Goal: Task Accomplishment & Management: Complete application form

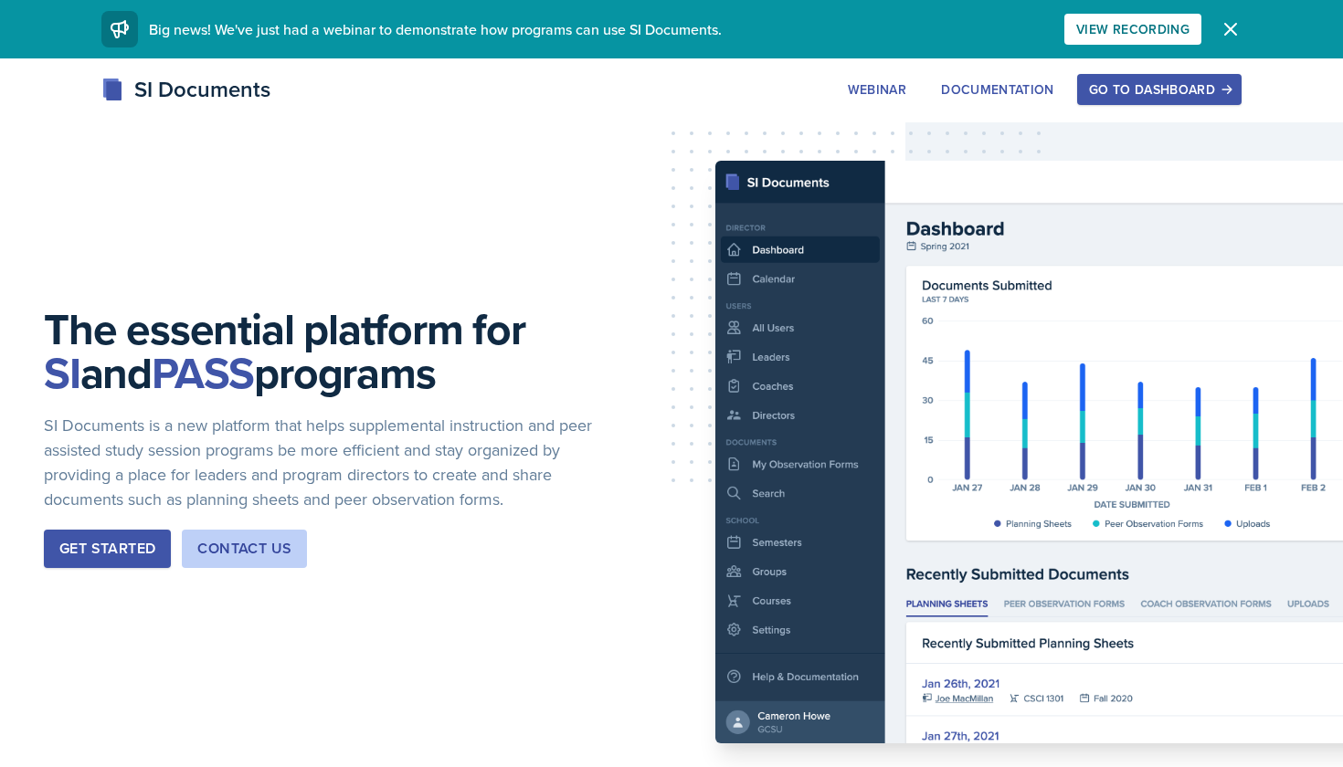
click at [1141, 82] on div "Go to Dashboard" at bounding box center [1159, 89] width 141 height 15
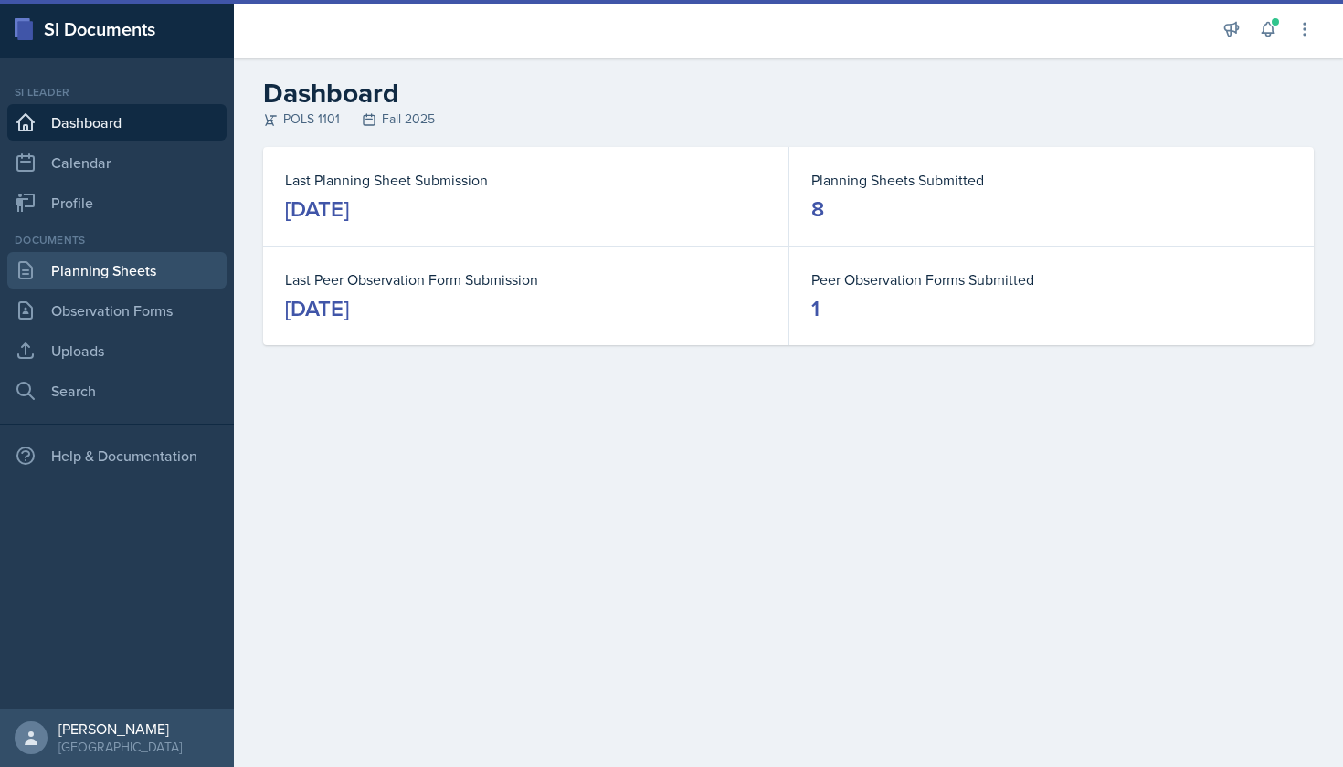
click at [127, 275] on link "Planning Sheets" at bounding box center [116, 270] width 219 height 37
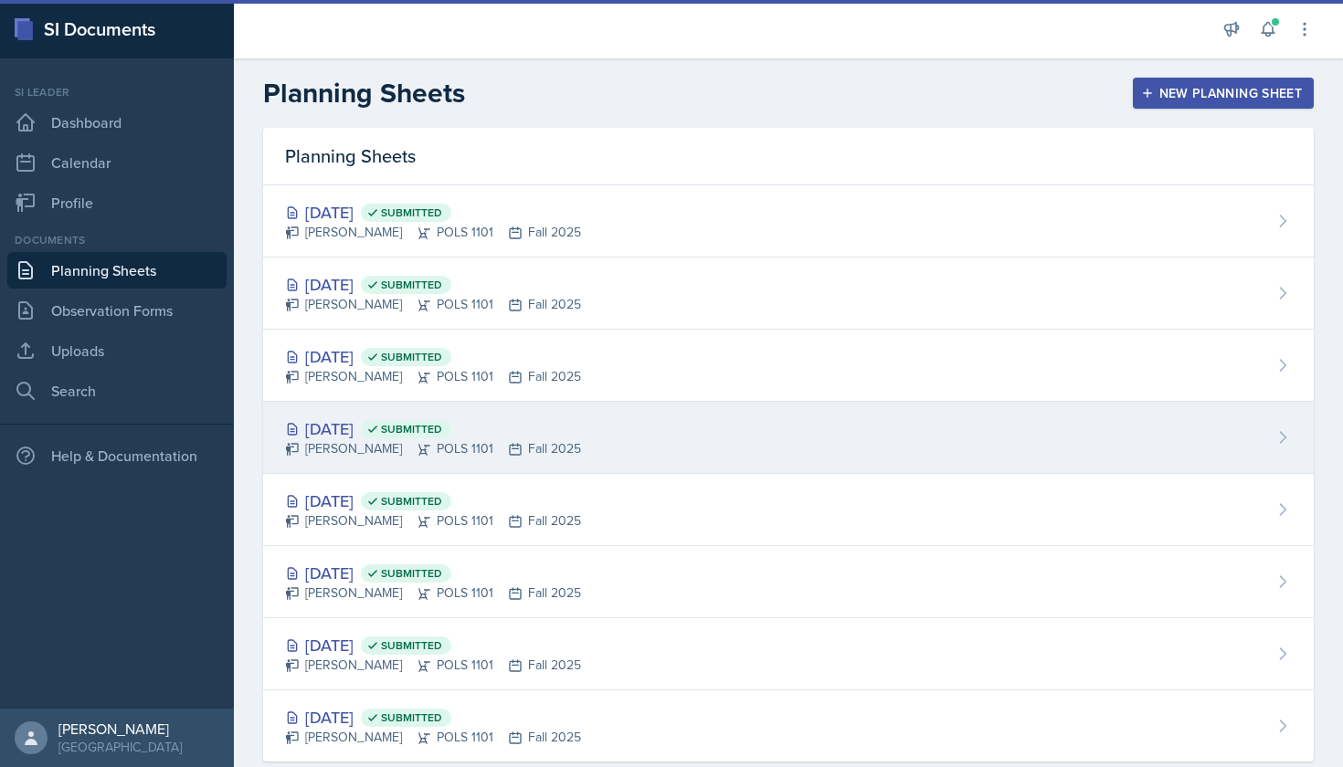
click at [475, 439] on div "[PERSON_NAME] POLS 1101 Fall 2025" at bounding box center [433, 448] width 296 height 19
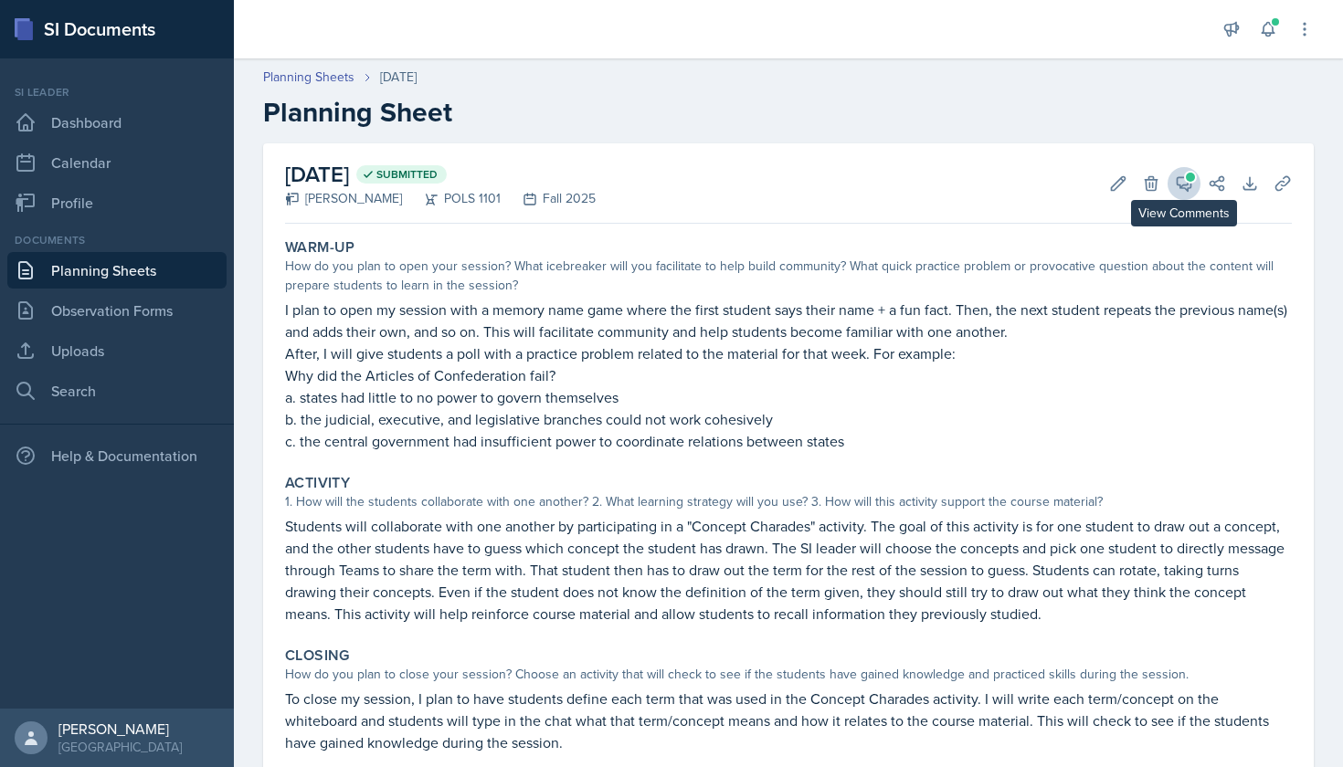
click at [1192, 184] on icon at bounding box center [1183, 183] width 18 height 18
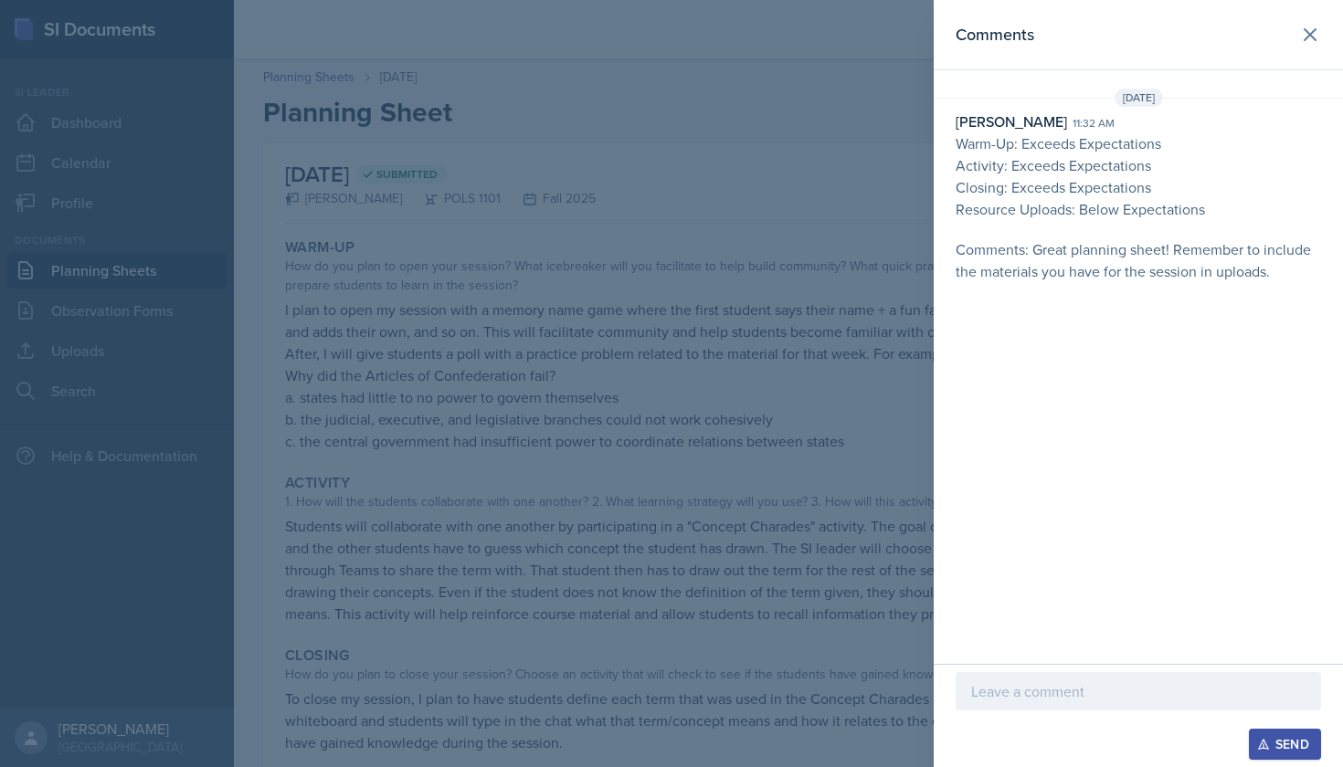
click at [1137, 167] on p "Activity: Exceeds Expectations" at bounding box center [1137, 165] width 365 height 22
click at [1157, 267] on p "Comments: Great planning sheet! Remember to include the materials you have for …" at bounding box center [1137, 260] width 365 height 44
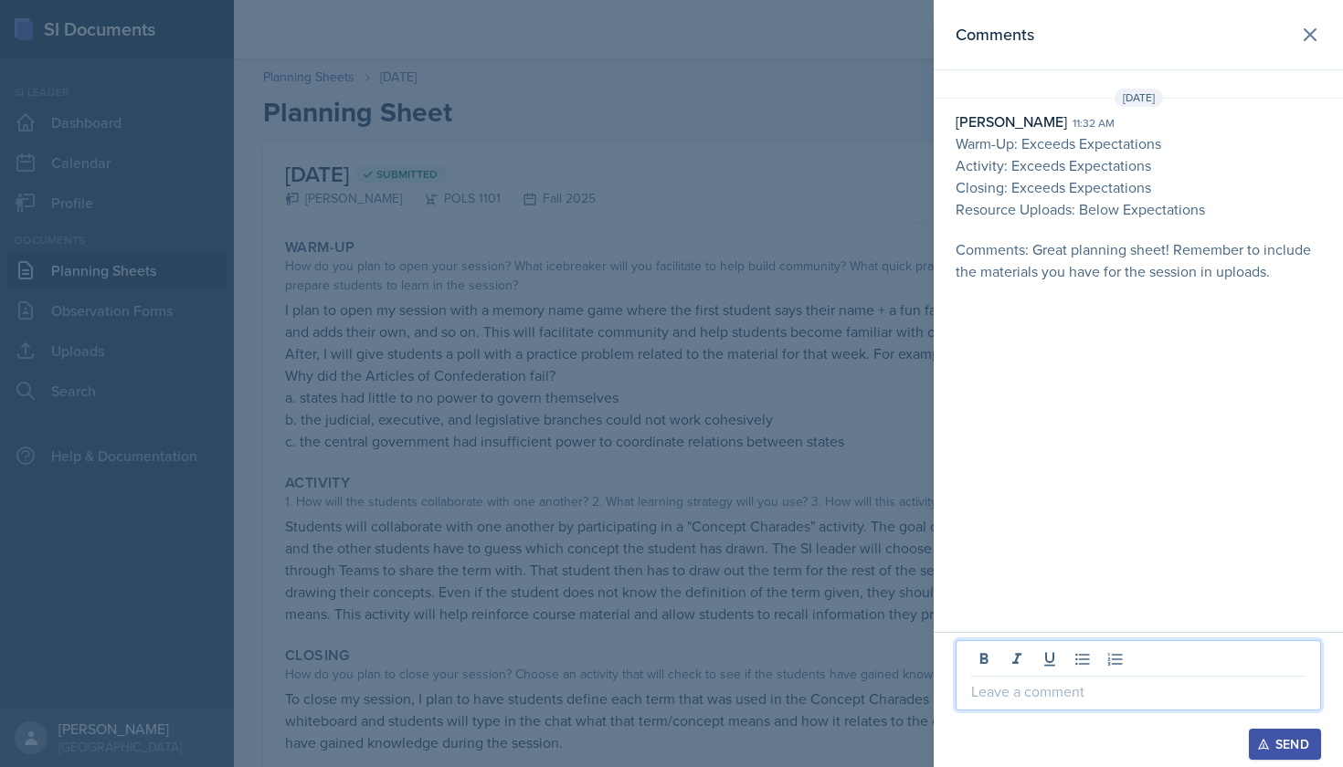
click at [1175, 700] on p at bounding box center [1138, 691] width 334 height 22
click at [981, 690] on p "got it" at bounding box center [1138, 691] width 334 height 22
click at [1054, 692] on p "Got it" at bounding box center [1138, 691] width 334 height 22
drag, startPoint x: 1039, startPoint y: 700, endPoint x: 942, endPoint y: 696, distance: 97.8
click at [942, 696] on div "Got it! Send" at bounding box center [1137, 699] width 409 height 135
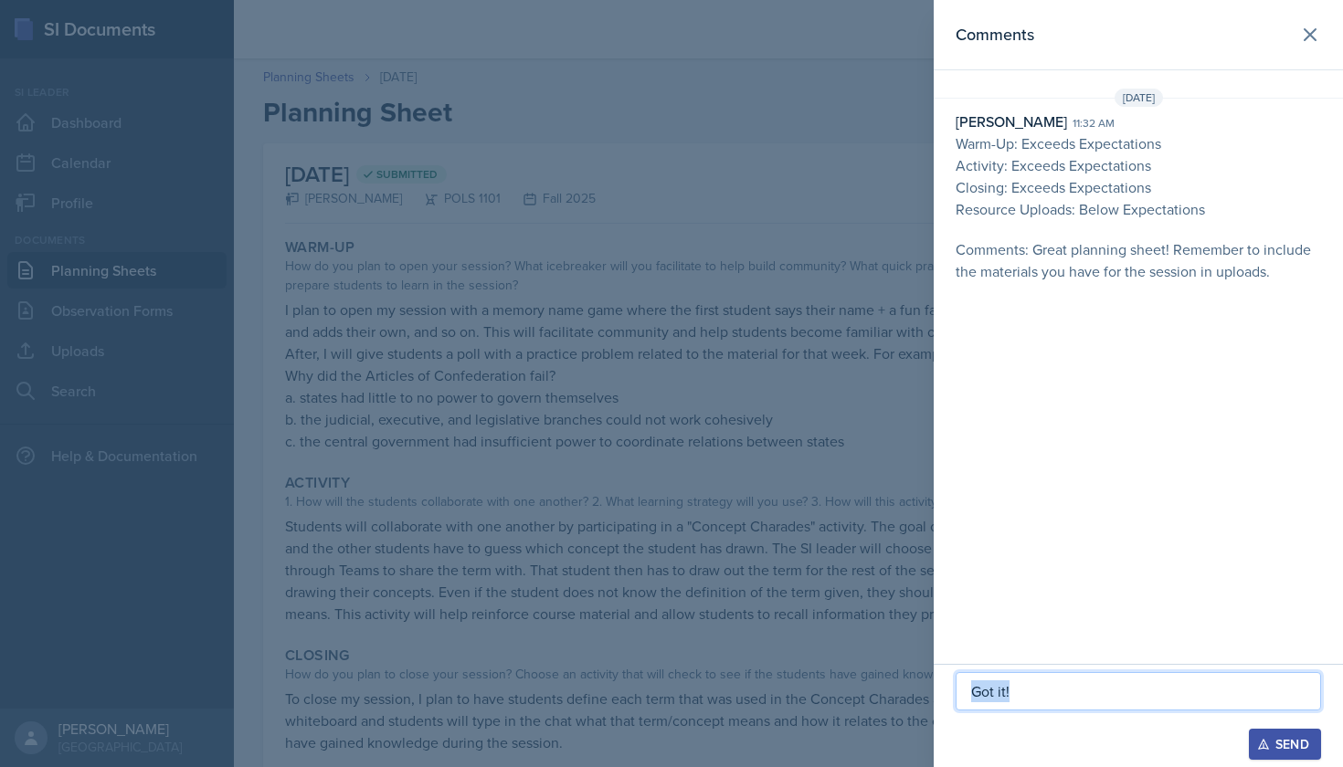
copy p "Got it!"
click at [1028, 705] on div "Got it!" at bounding box center [1137, 691] width 365 height 38
click at [1163, 702] on div "Got it!" at bounding box center [1137, 675] width 365 height 70
click at [1281, 743] on div "Send" at bounding box center [1284, 744] width 48 height 15
click at [1312, 34] on icon at bounding box center [1310, 35] width 22 height 22
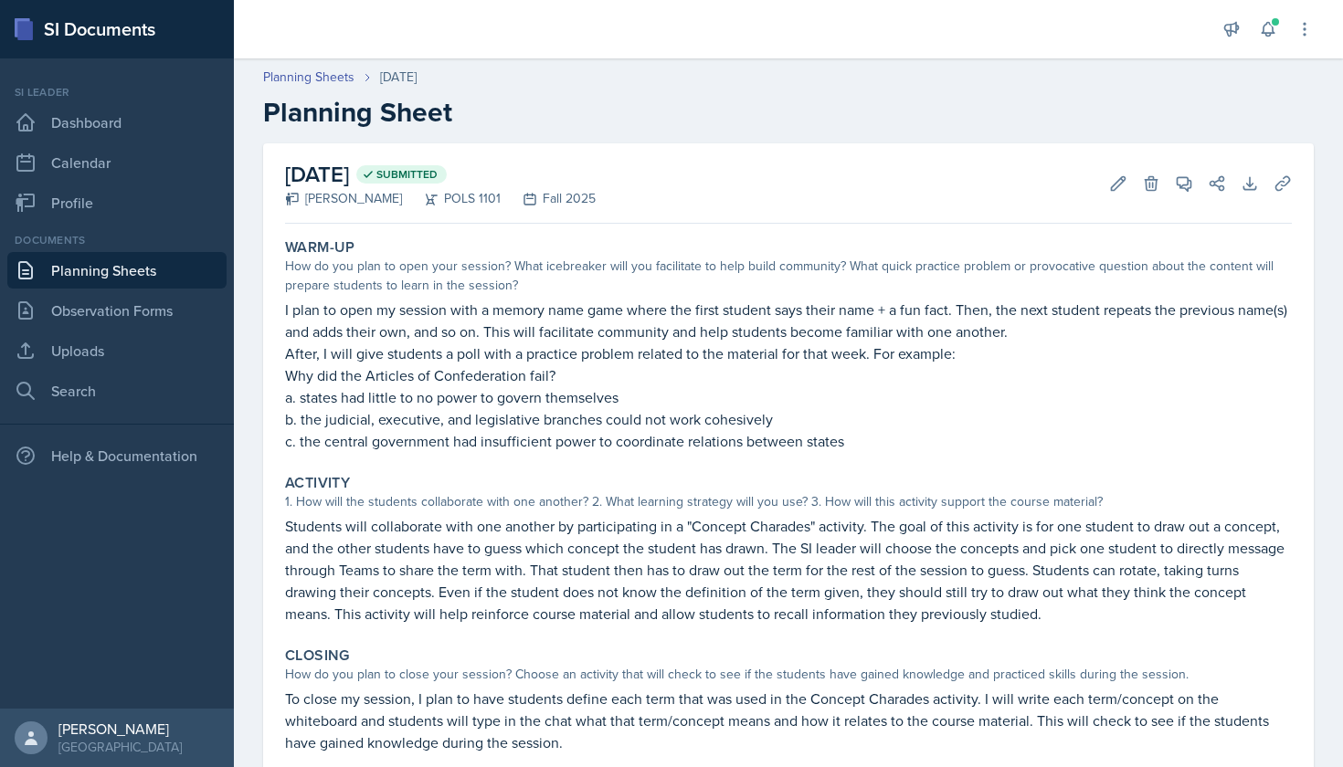
click at [149, 271] on link "Planning Sheets" at bounding box center [116, 270] width 219 height 37
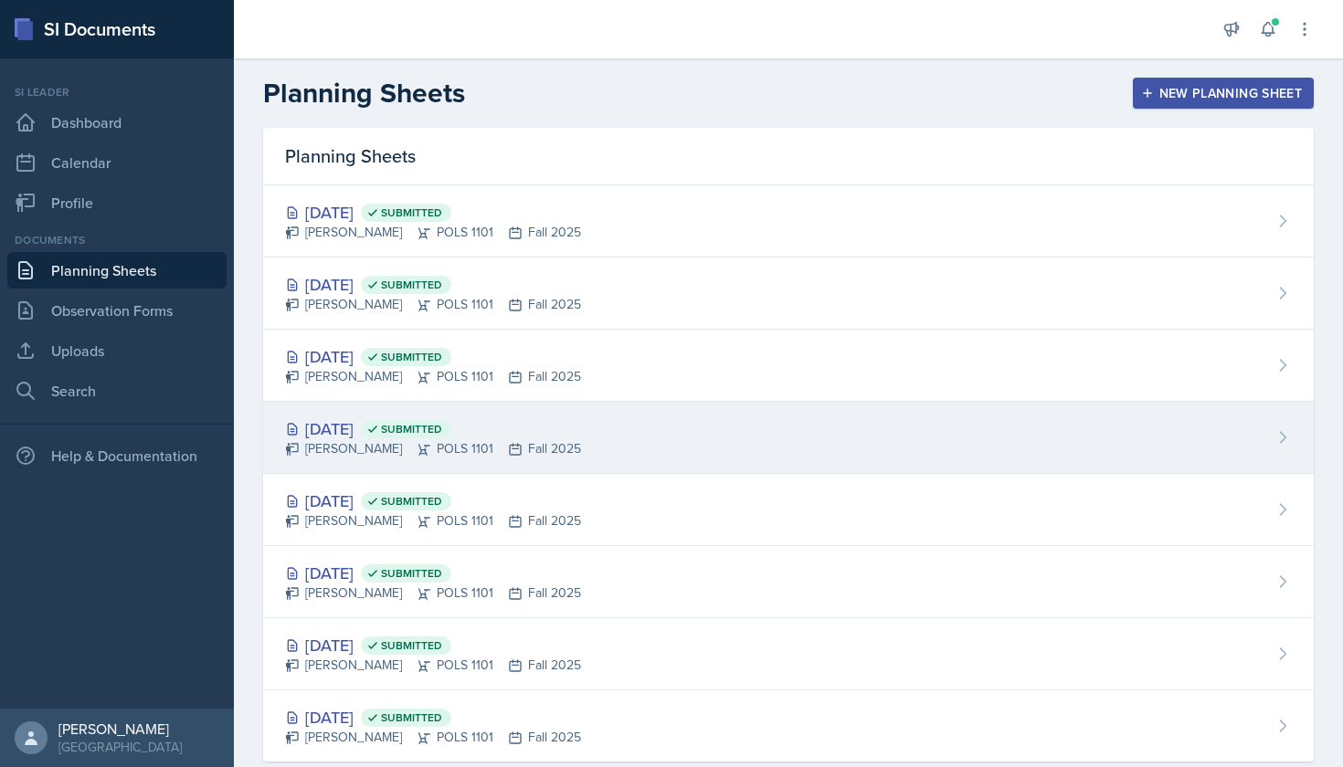
click at [489, 439] on div "[PERSON_NAME] POLS 1101 Fall 2025" at bounding box center [433, 448] width 296 height 19
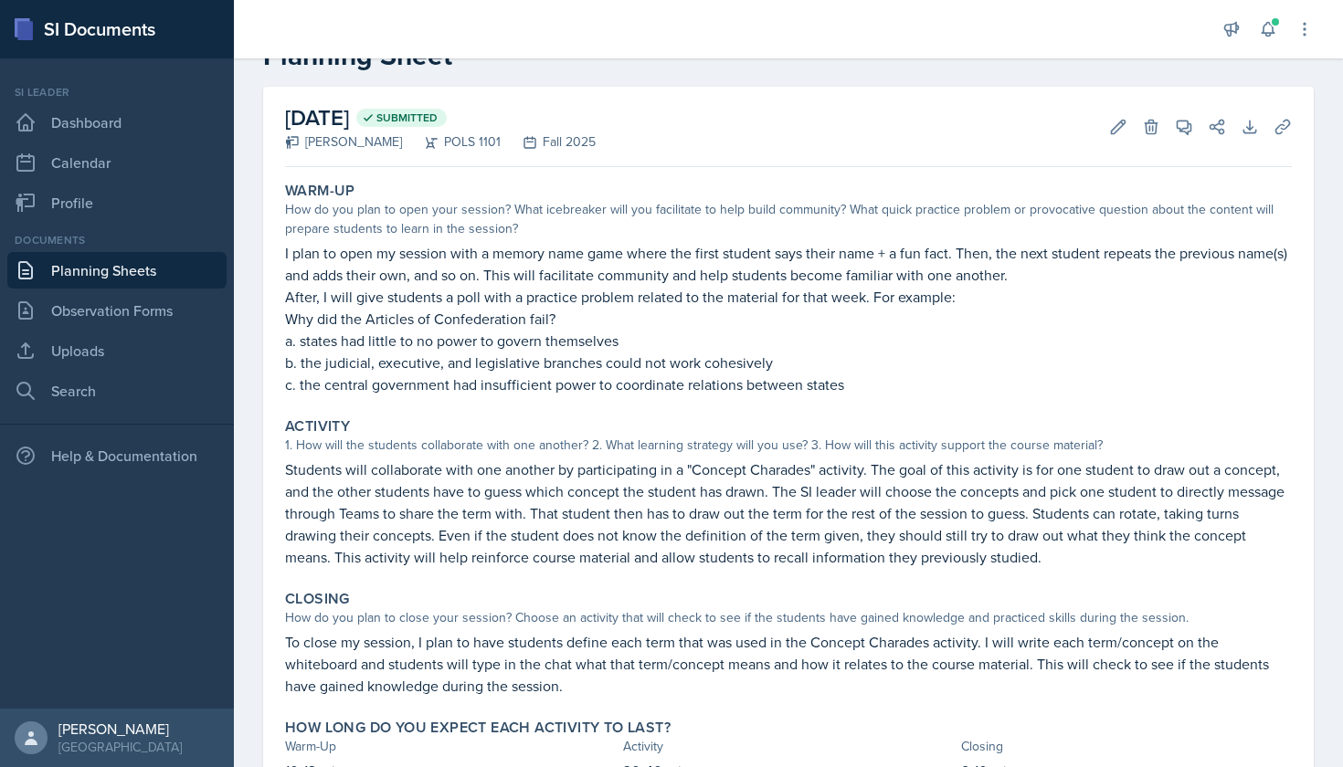
scroll to position [28, 0]
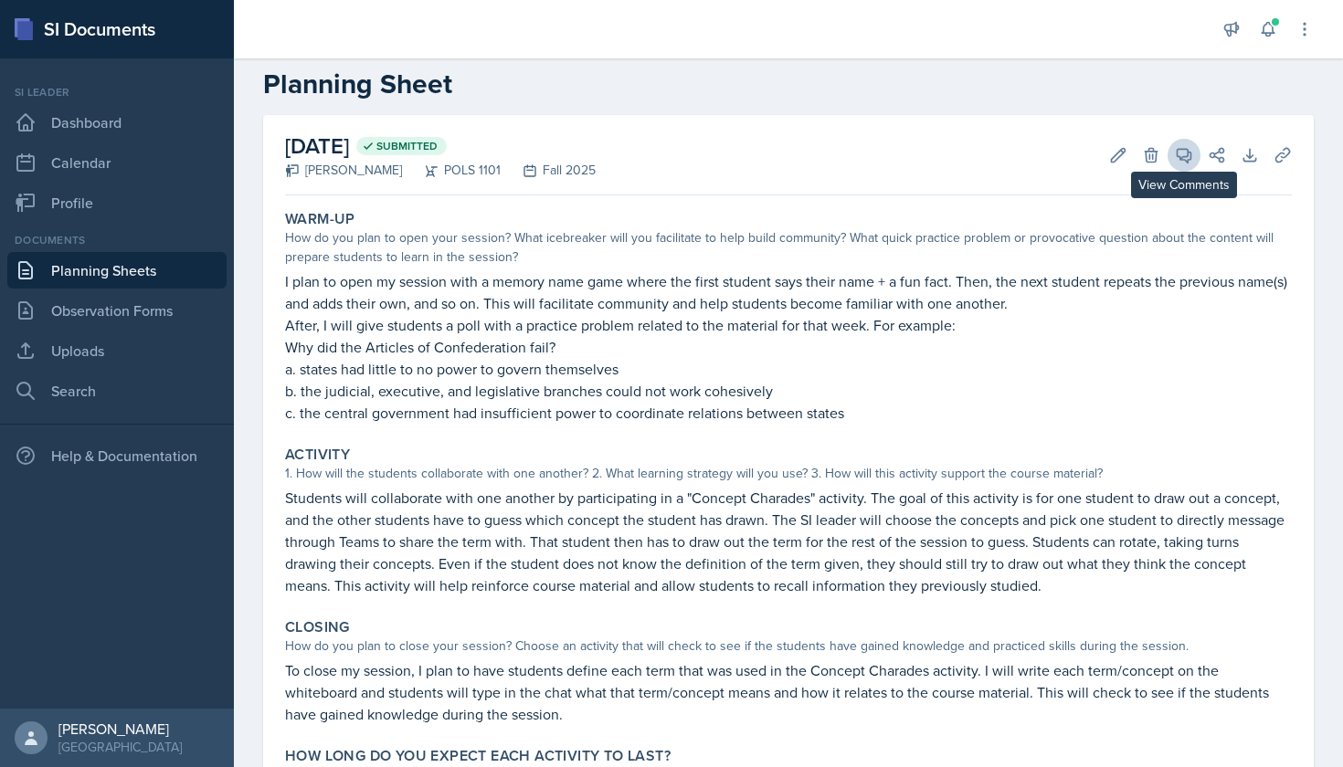
click at [1188, 157] on icon at bounding box center [1183, 155] width 18 height 18
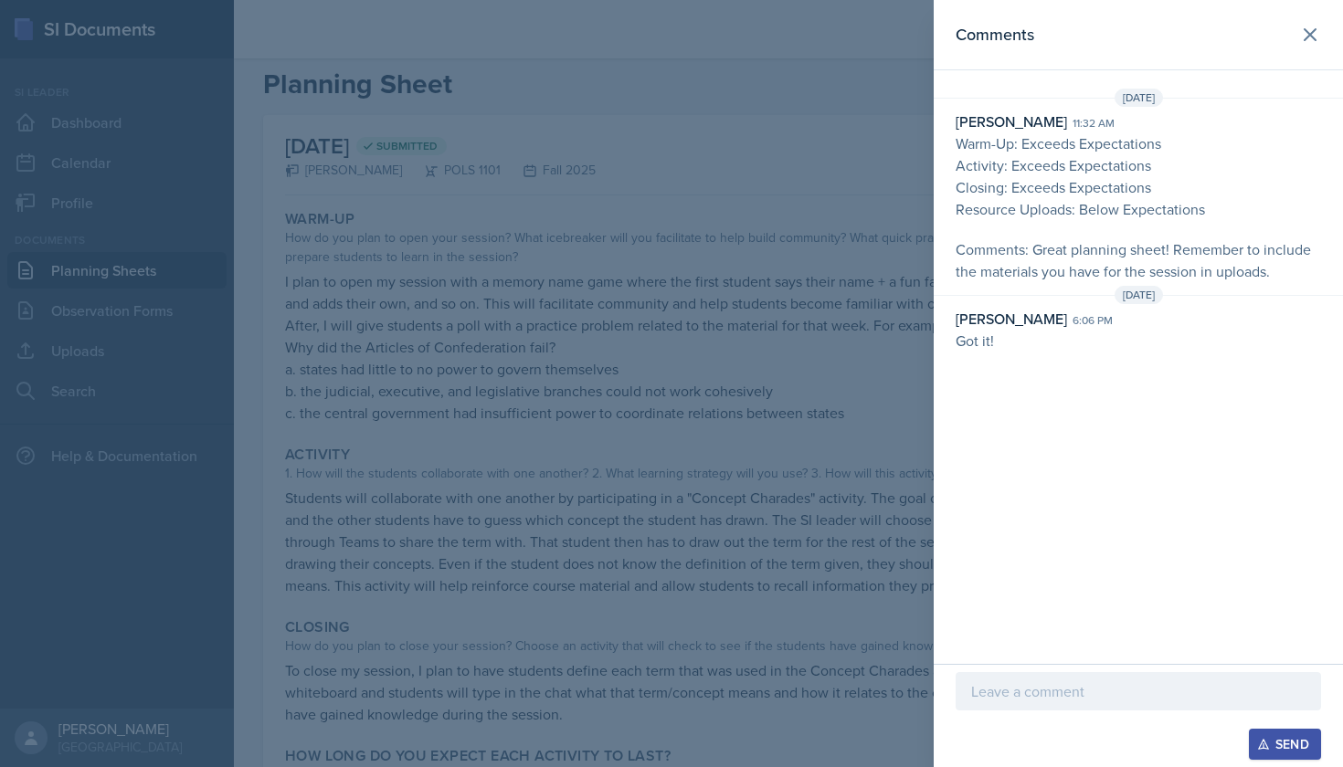
click at [799, 374] on div at bounding box center [671, 383] width 1343 height 767
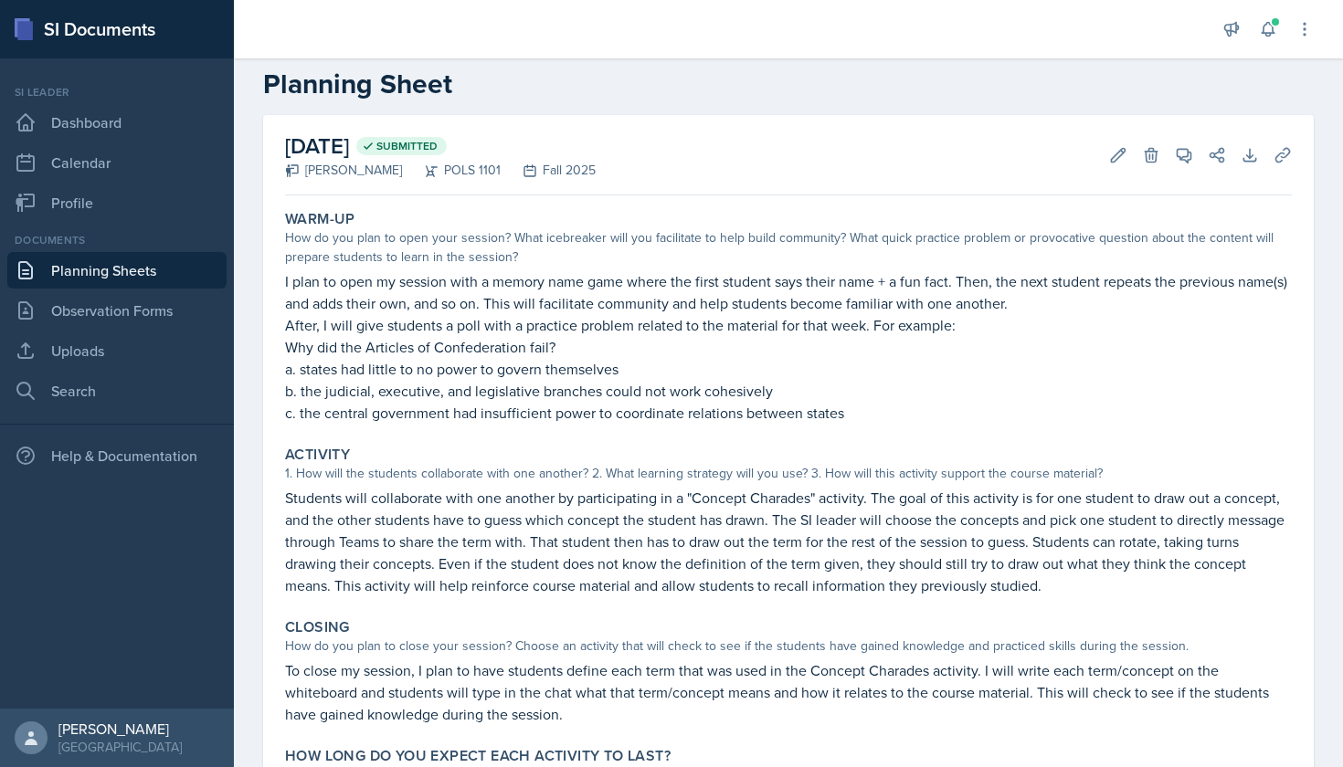
click at [150, 272] on link "Planning Sheets" at bounding box center [116, 270] width 219 height 37
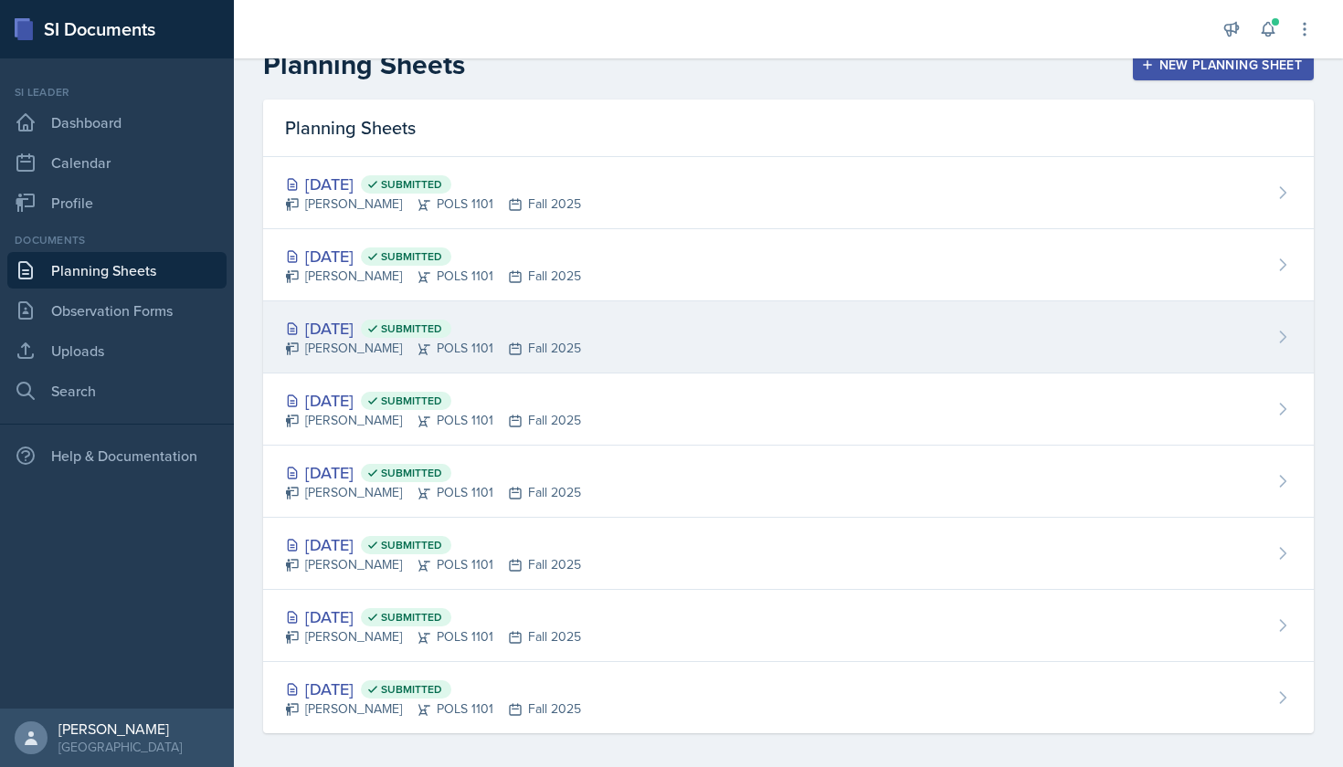
click at [374, 332] on div "[DATE] Submitted" at bounding box center [433, 328] width 296 height 25
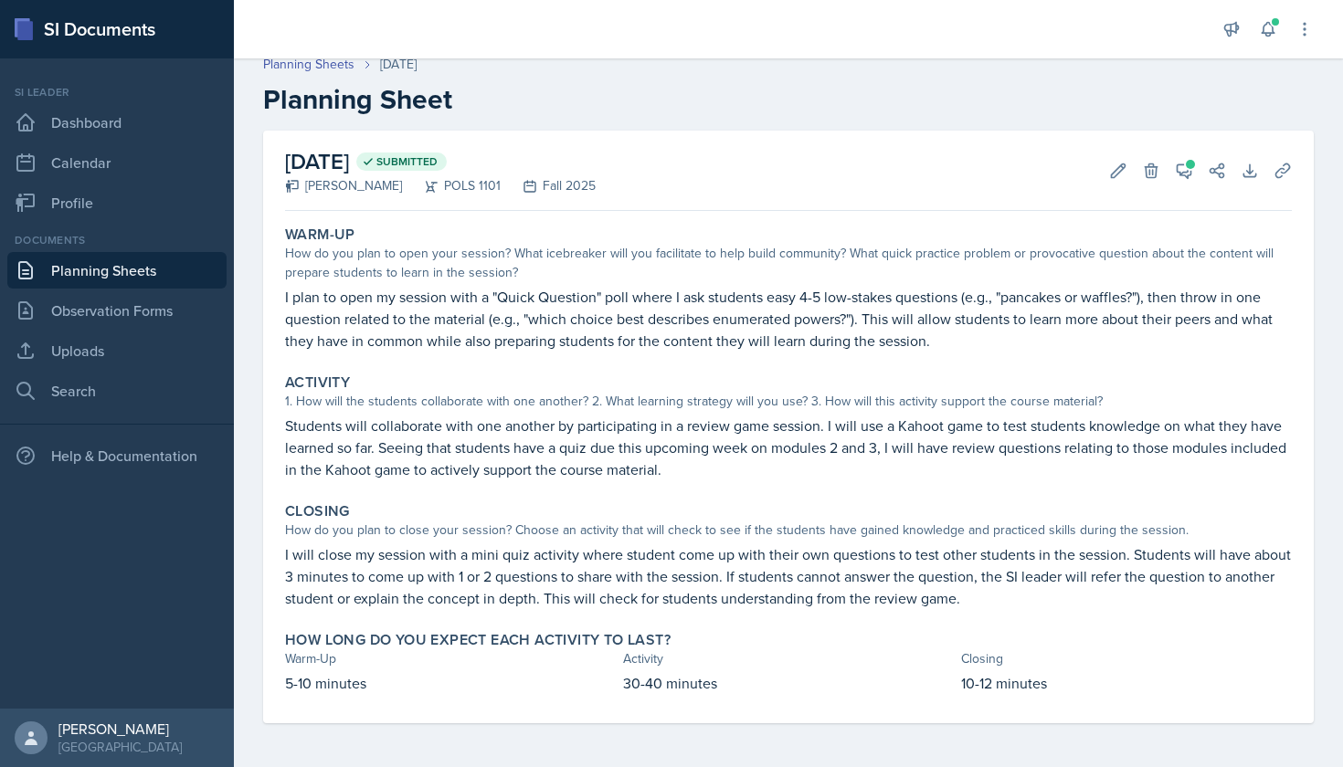
scroll to position [13, 0]
click at [1188, 178] on icon at bounding box center [1183, 171] width 18 height 18
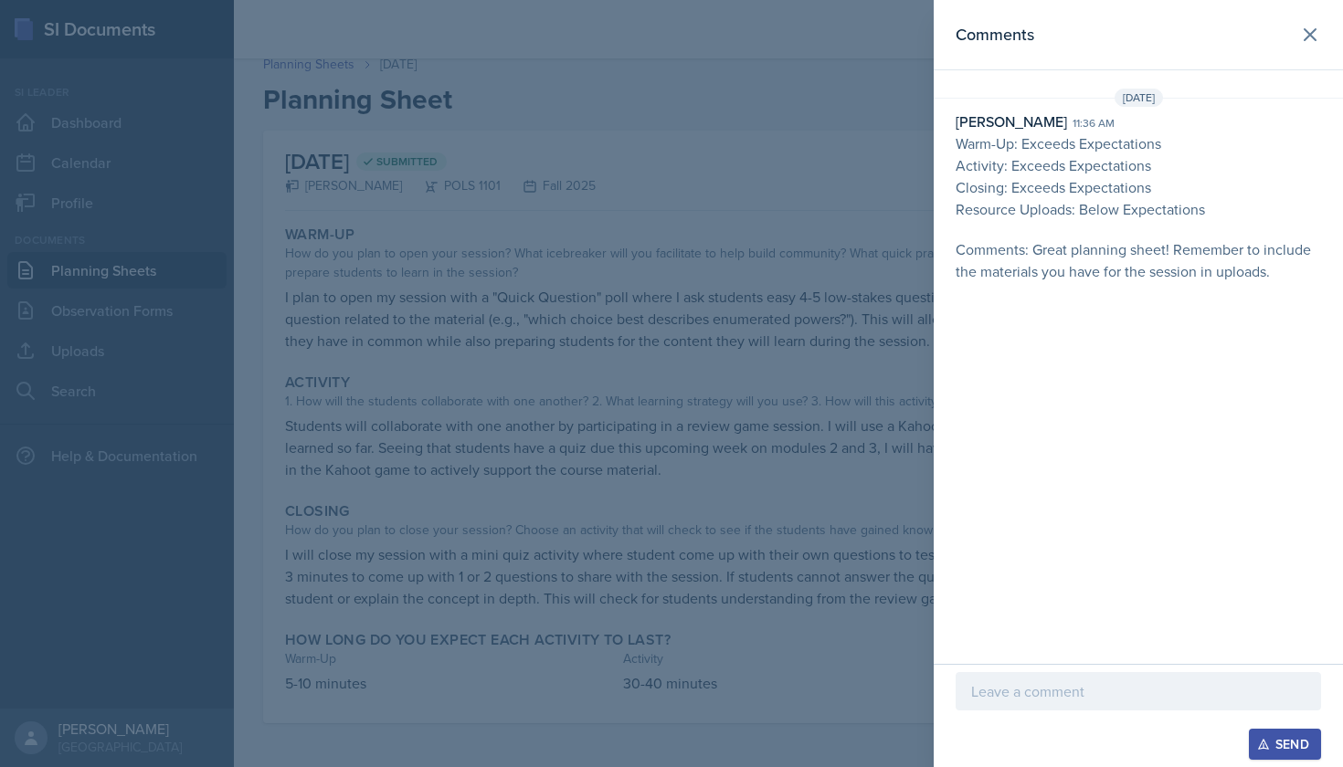
click at [1086, 691] on p at bounding box center [1138, 691] width 334 height 22
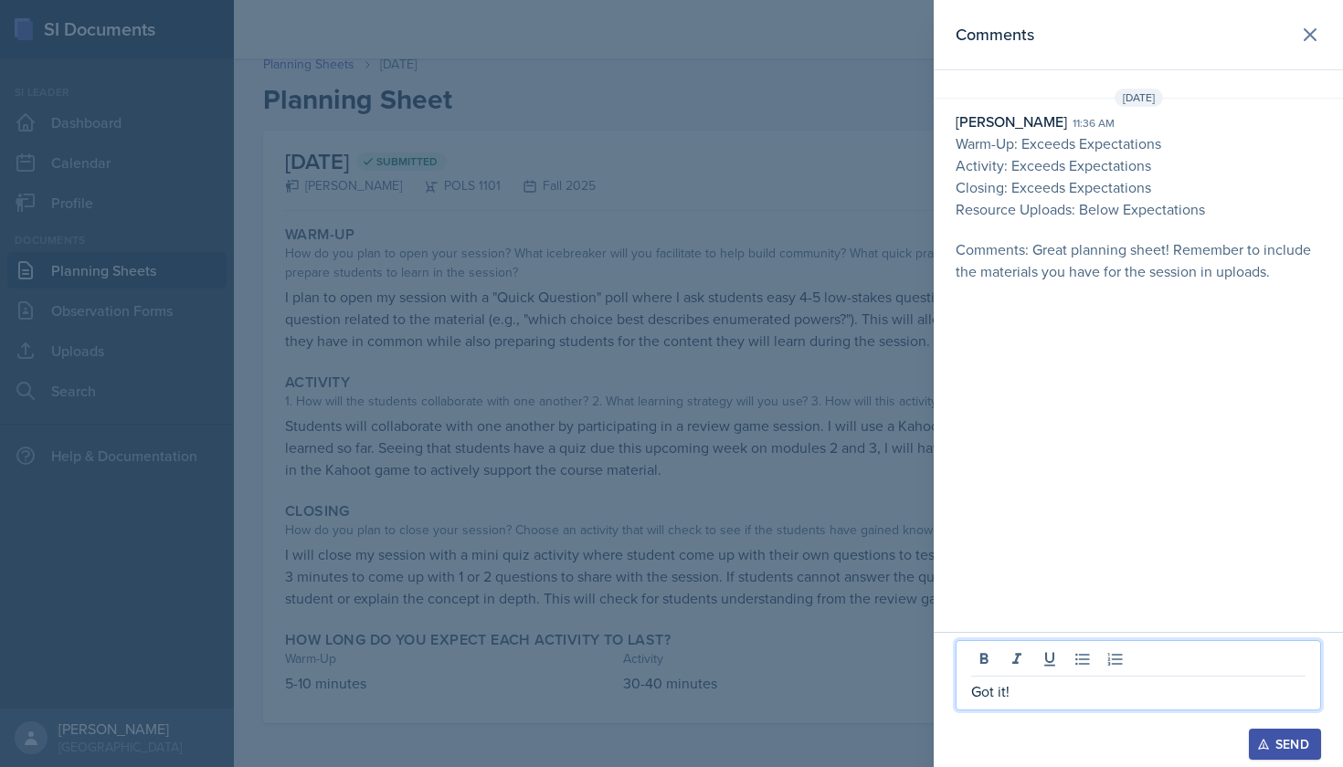
click at [1275, 741] on div "Send" at bounding box center [1284, 744] width 48 height 15
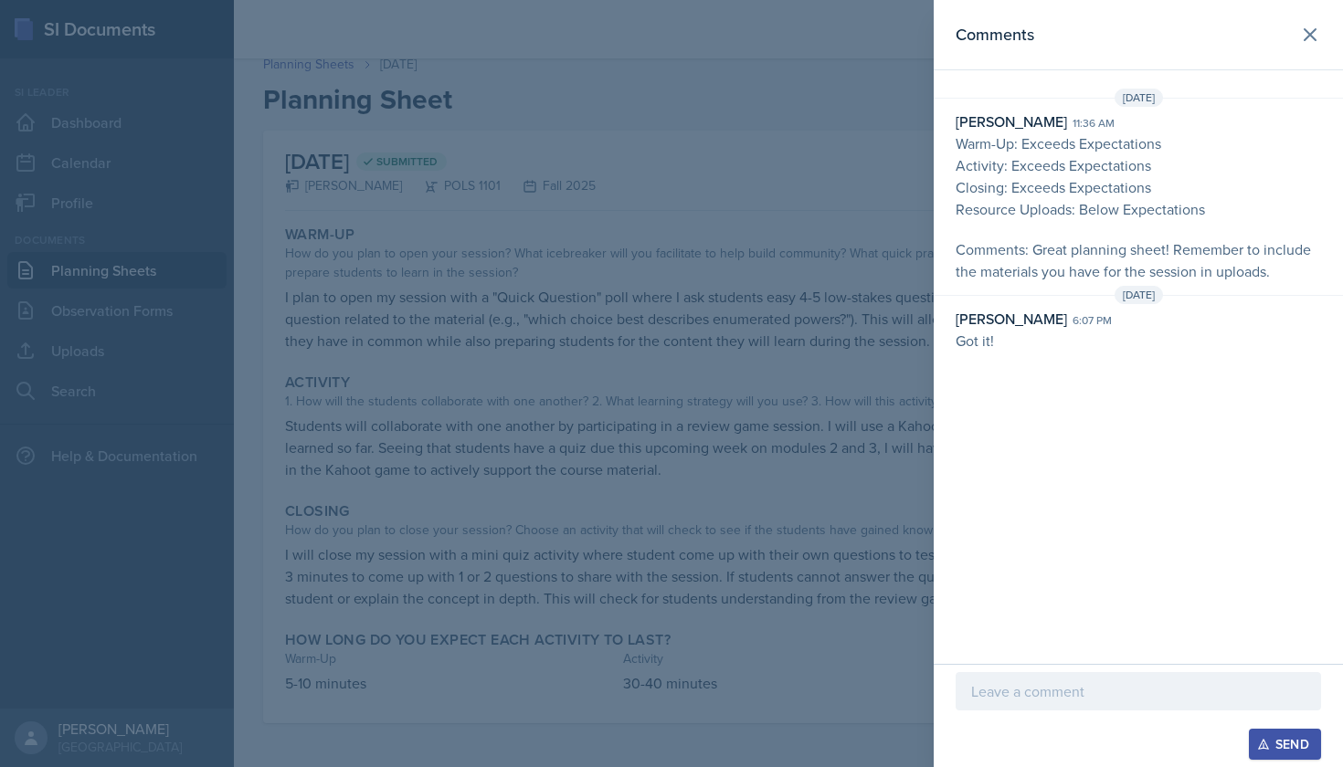
click at [991, 121] on div "[PERSON_NAME]" at bounding box center [1010, 122] width 111 height 22
click at [877, 125] on div at bounding box center [671, 383] width 1343 height 767
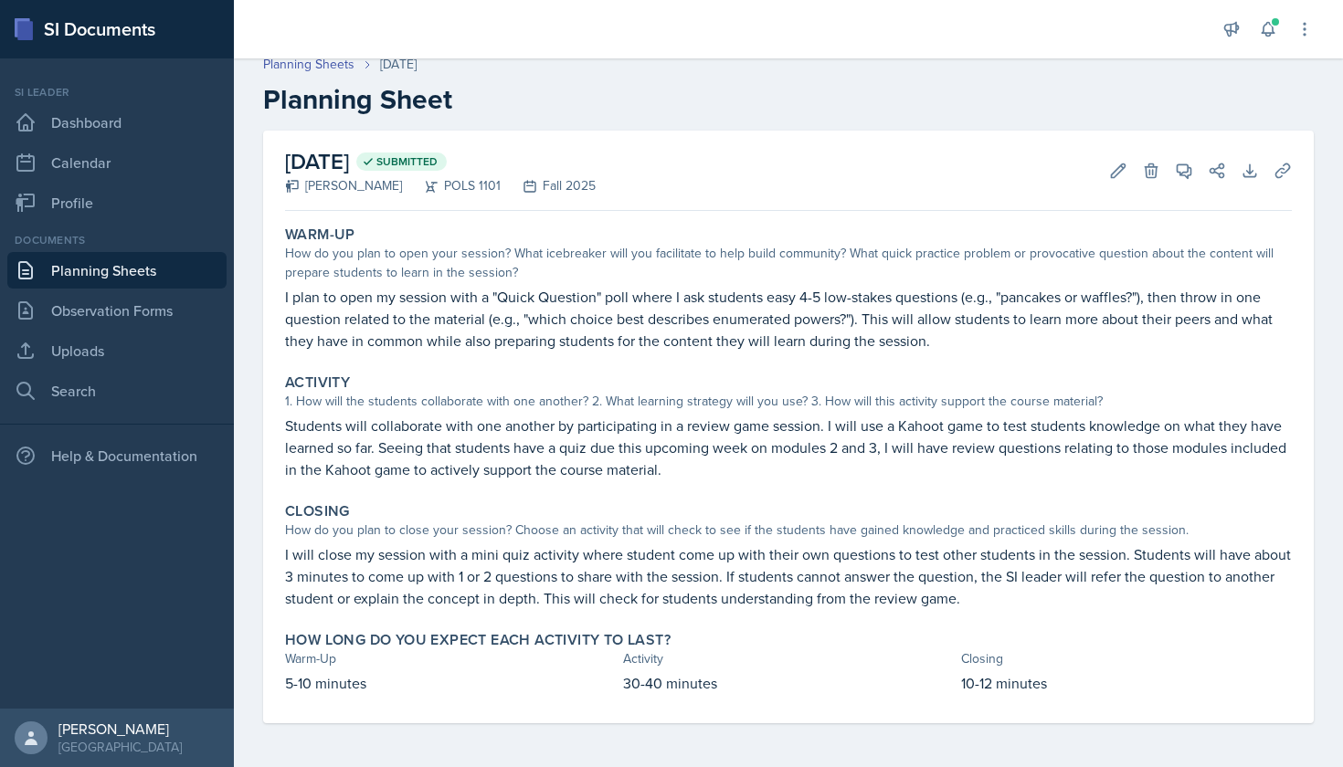
click at [126, 268] on link "Planning Sheets" at bounding box center [116, 270] width 219 height 37
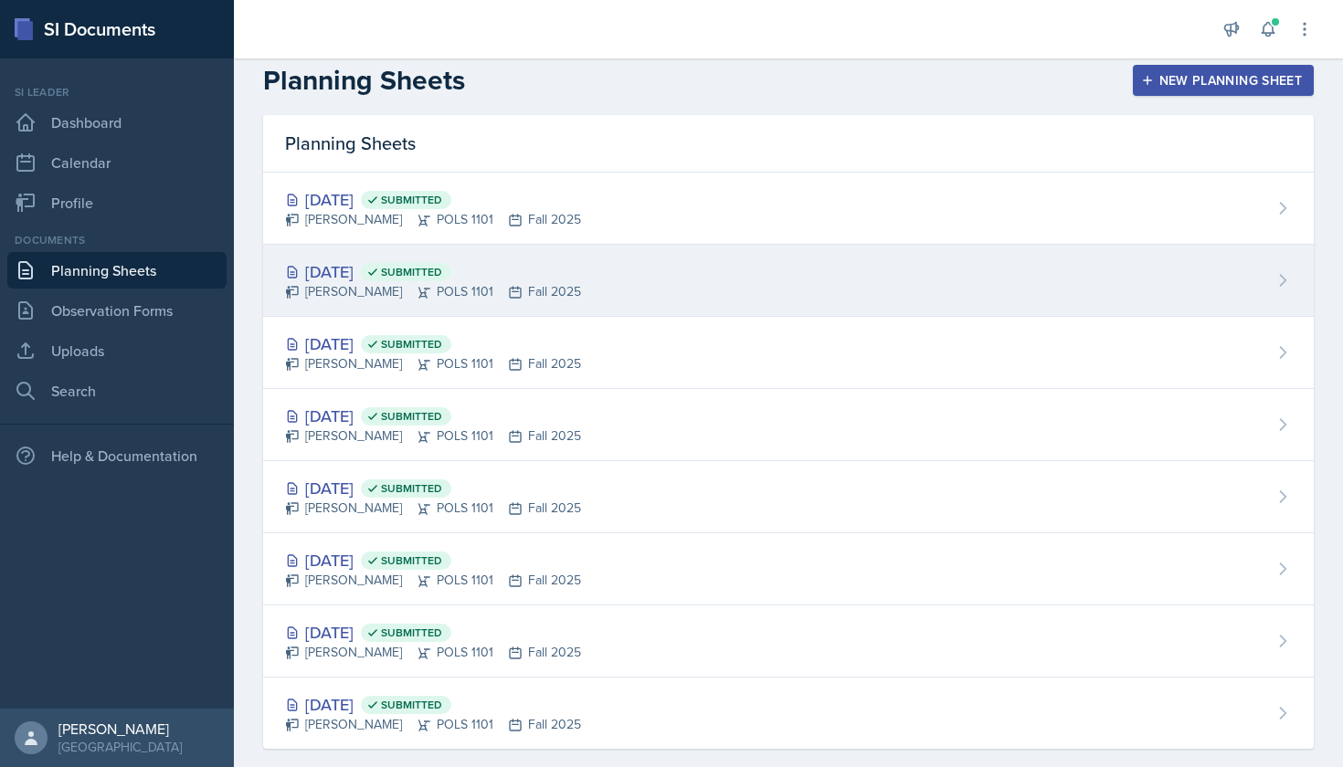
click at [383, 279] on div "[DATE] Submitted" at bounding box center [433, 271] width 296 height 25
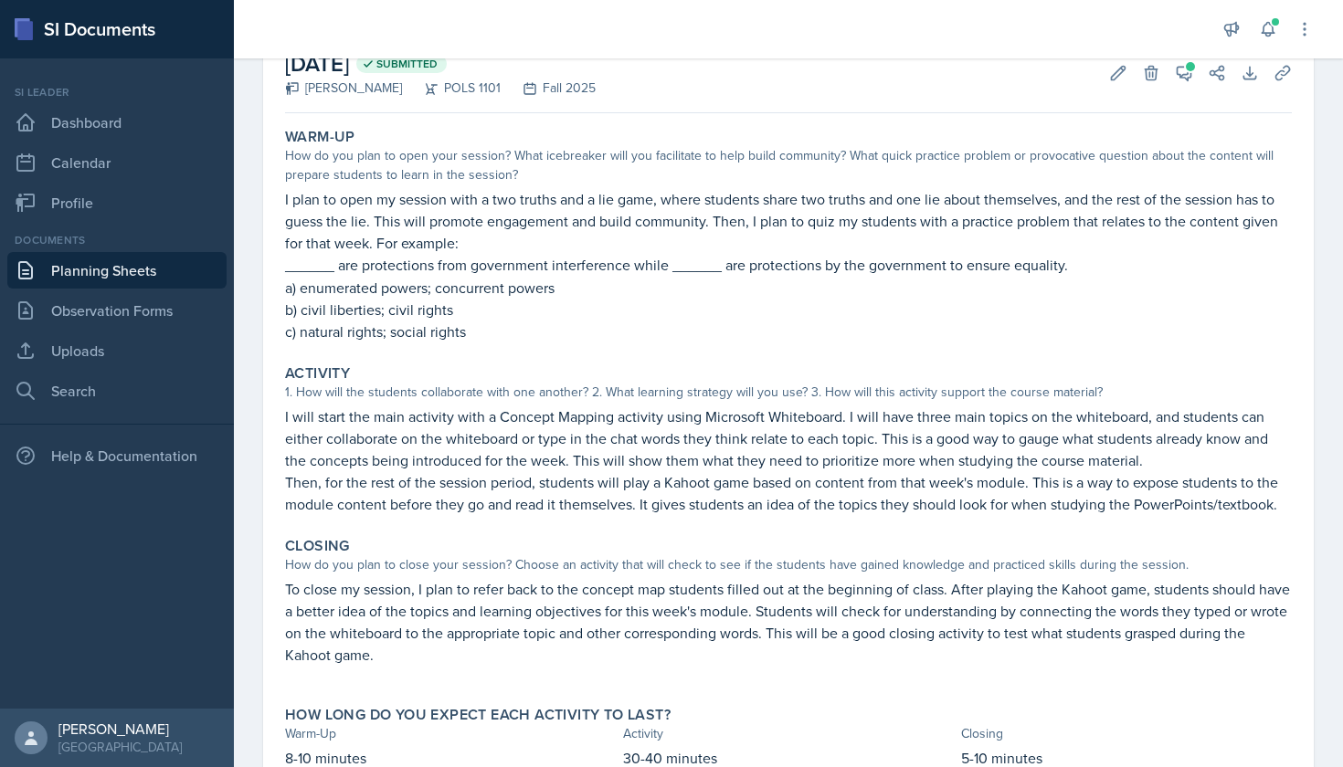
scroll to position [114, 0]
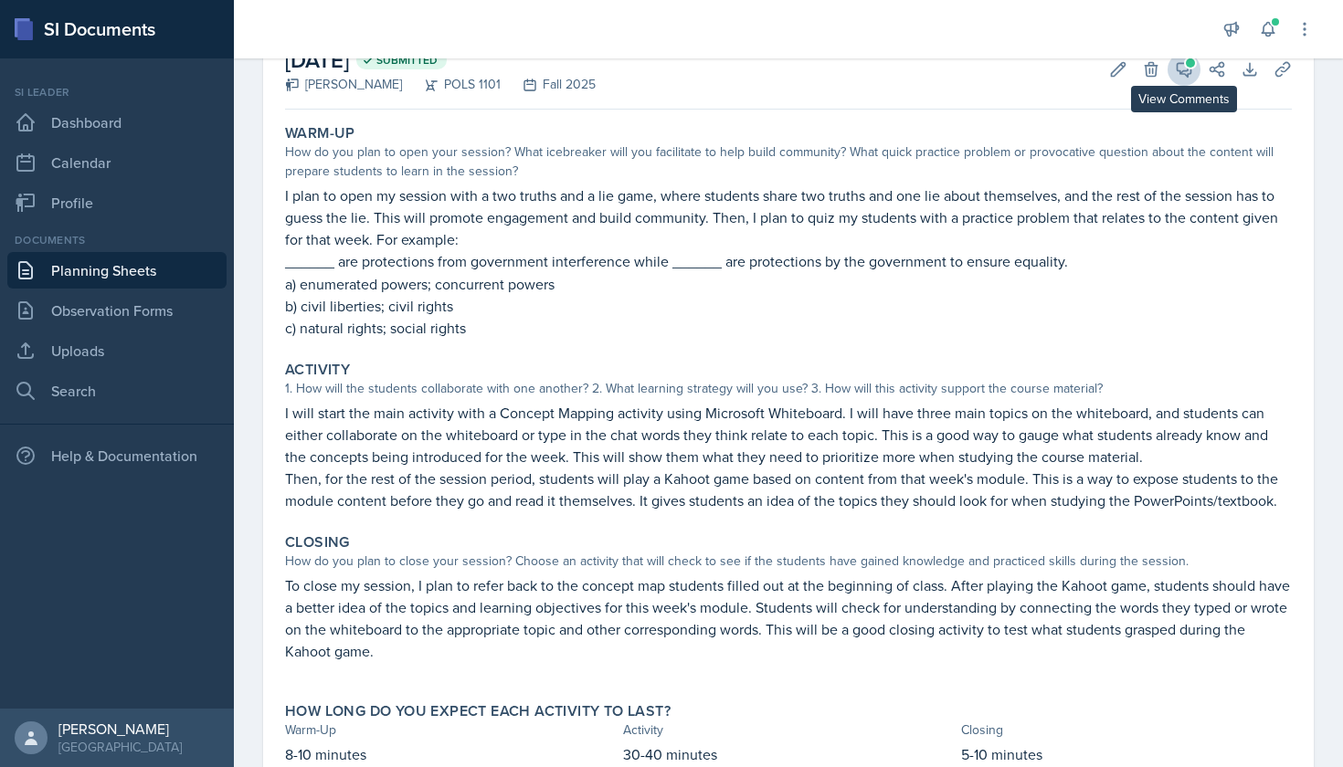
click at [1177, 67] on icon at bounding box center [1184, 70] width 14 height 14
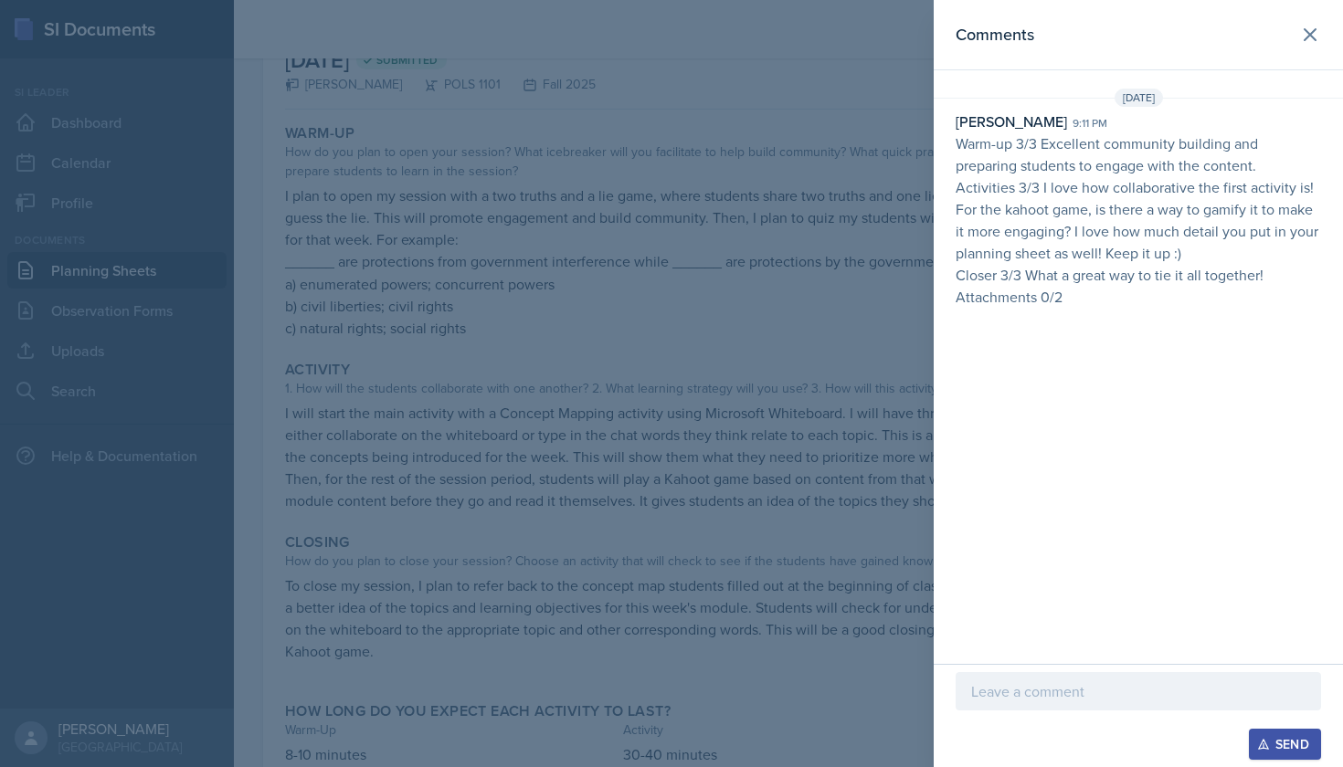
click at [1095, 702] on div at bounding box center [1137, 691] width 365 height 38
click at [1274, 749] on div "Send" at bounding box center [1284, 744] width 48 height 15
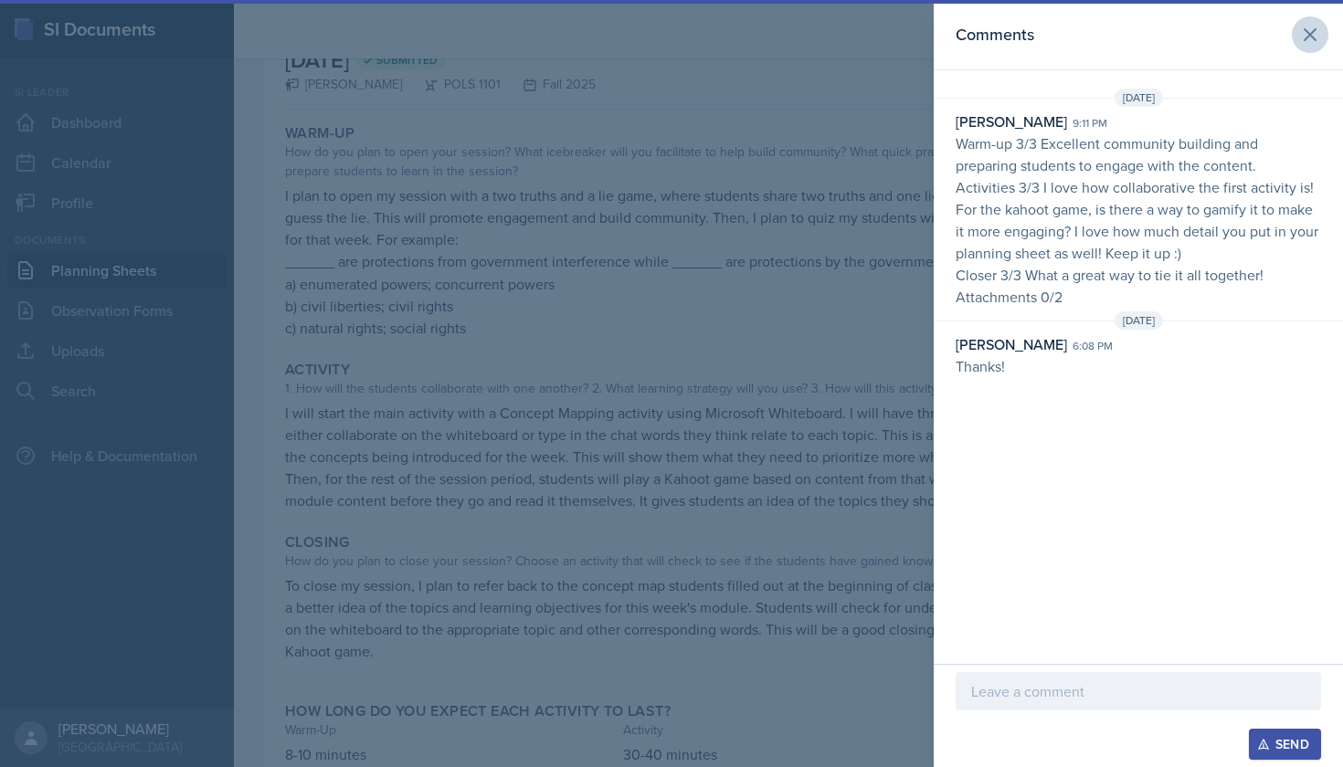
click at [1314, 33] on icon at bounding box center [1310, 35] width 22 height 22
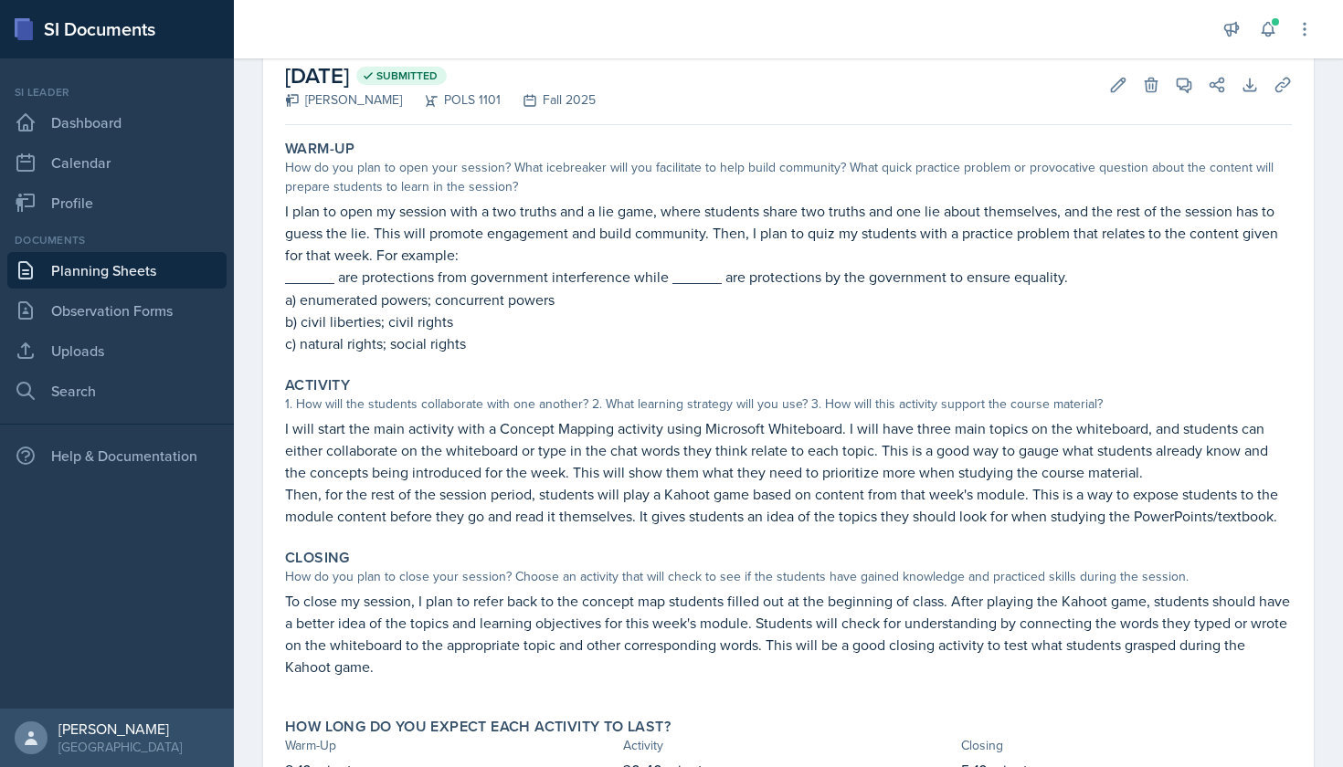
scroll to position [91, 0]
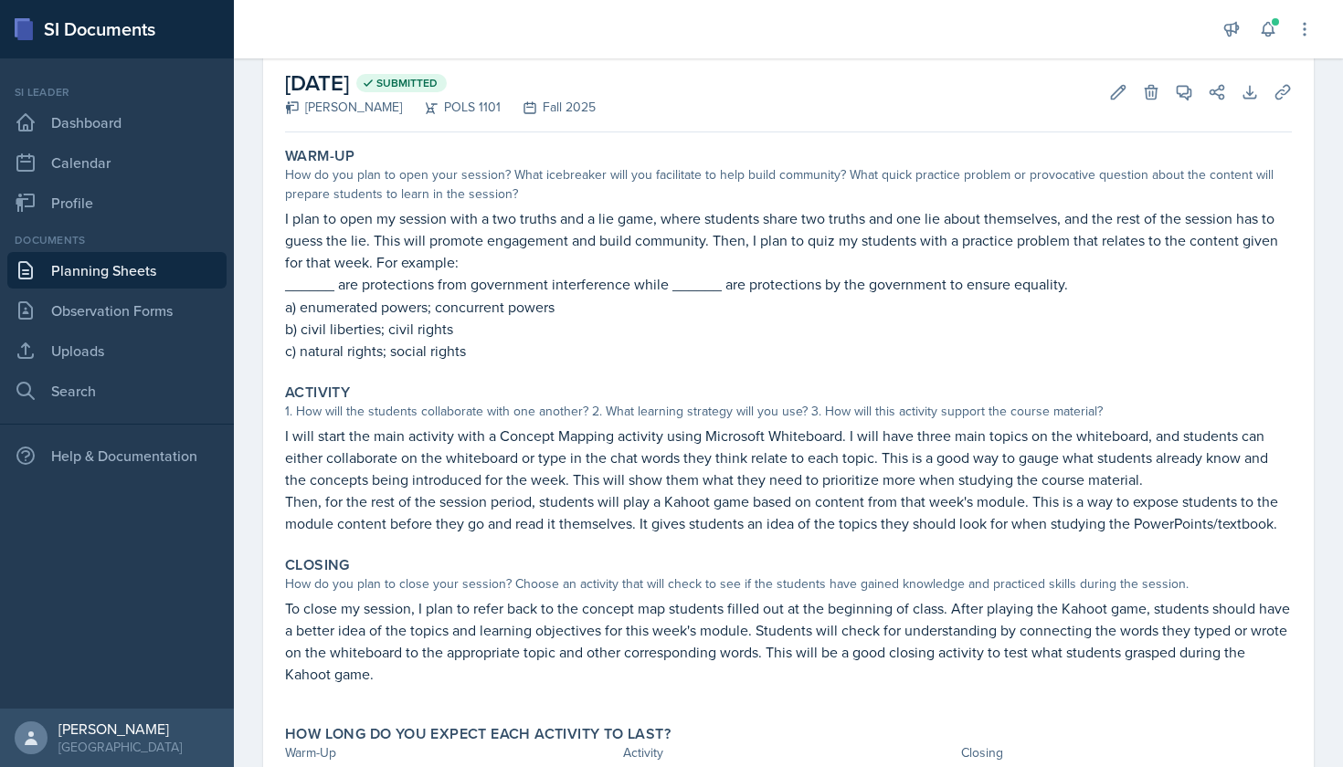
click at [137, 271] on link "Planning Sheets" at bounding box center [116, 270] width 219 height 37
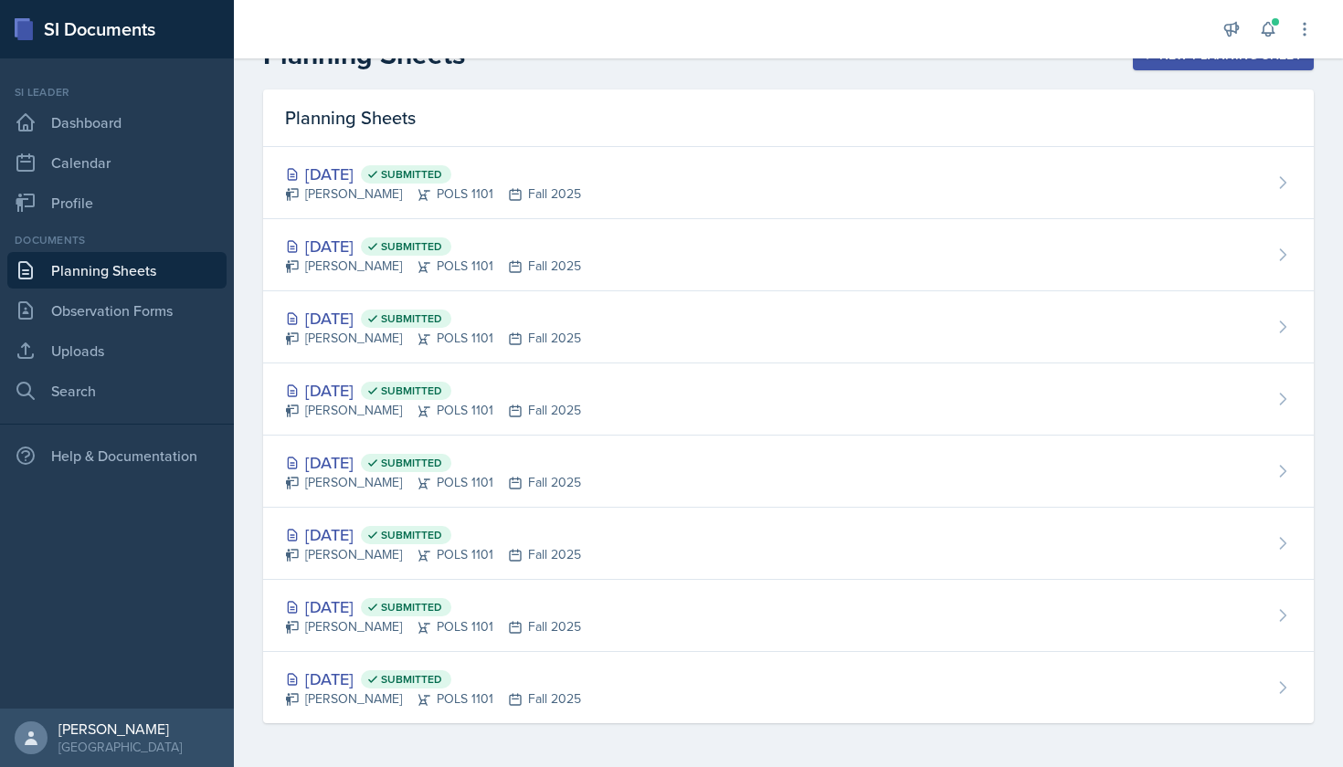
scroll to position [38, 0]
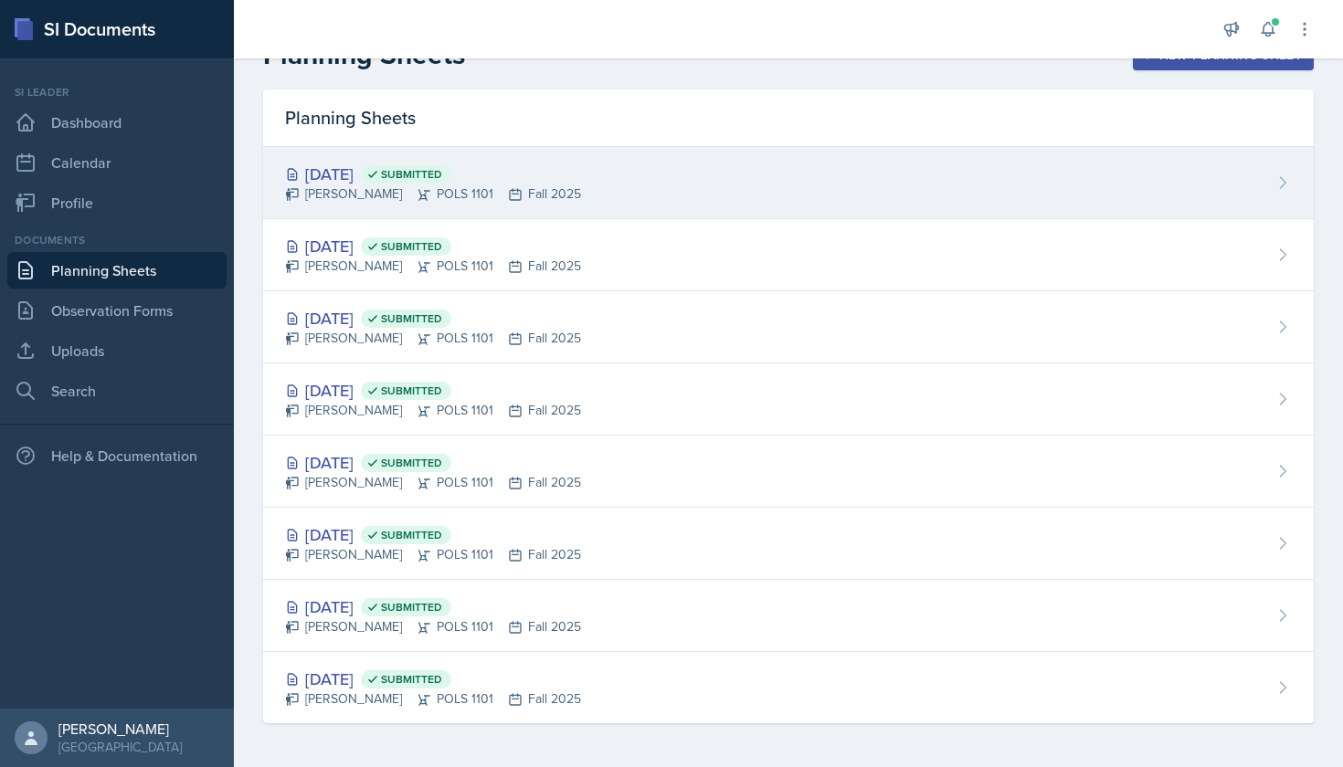
click at [395, 190] on div "[PERSON_NAME] POLS 1101 Fall 2025" at bounding box center [433, 193] width 296 height 19
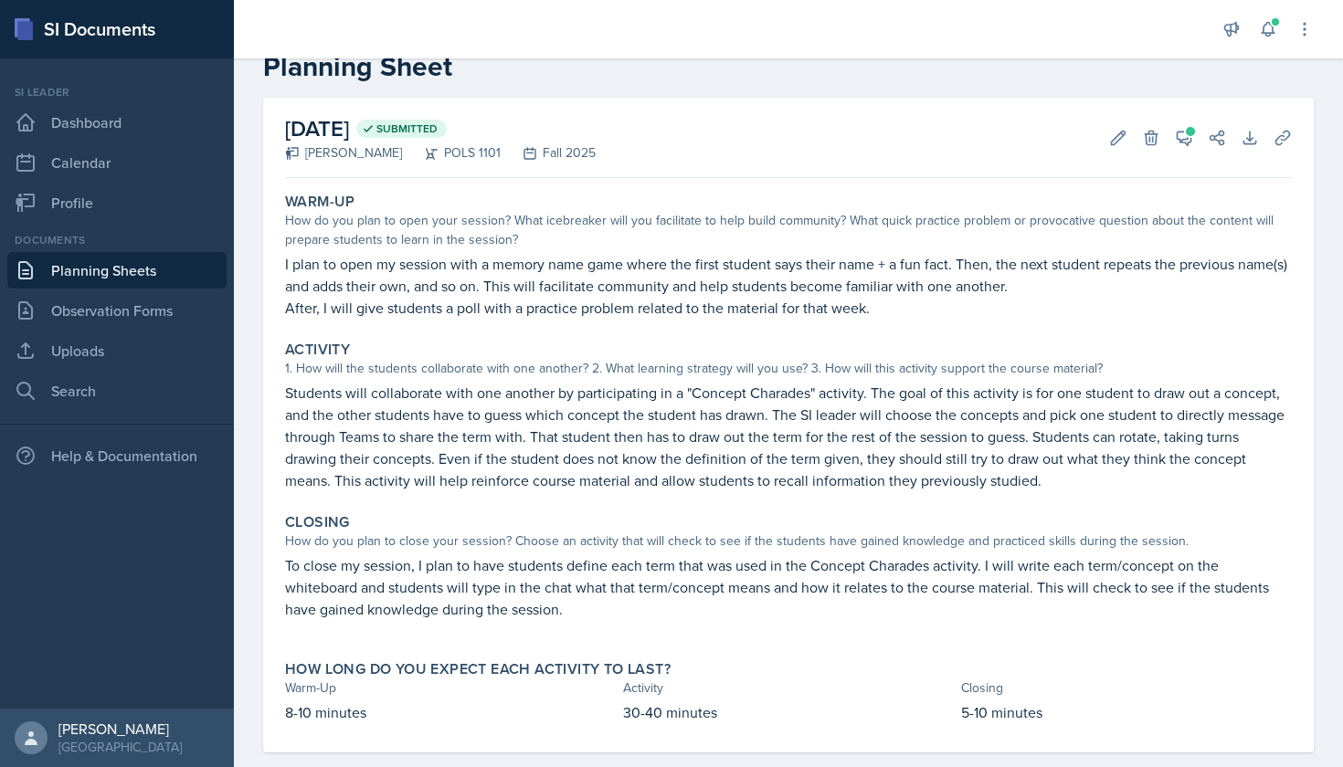
scroll to position [49, 0]
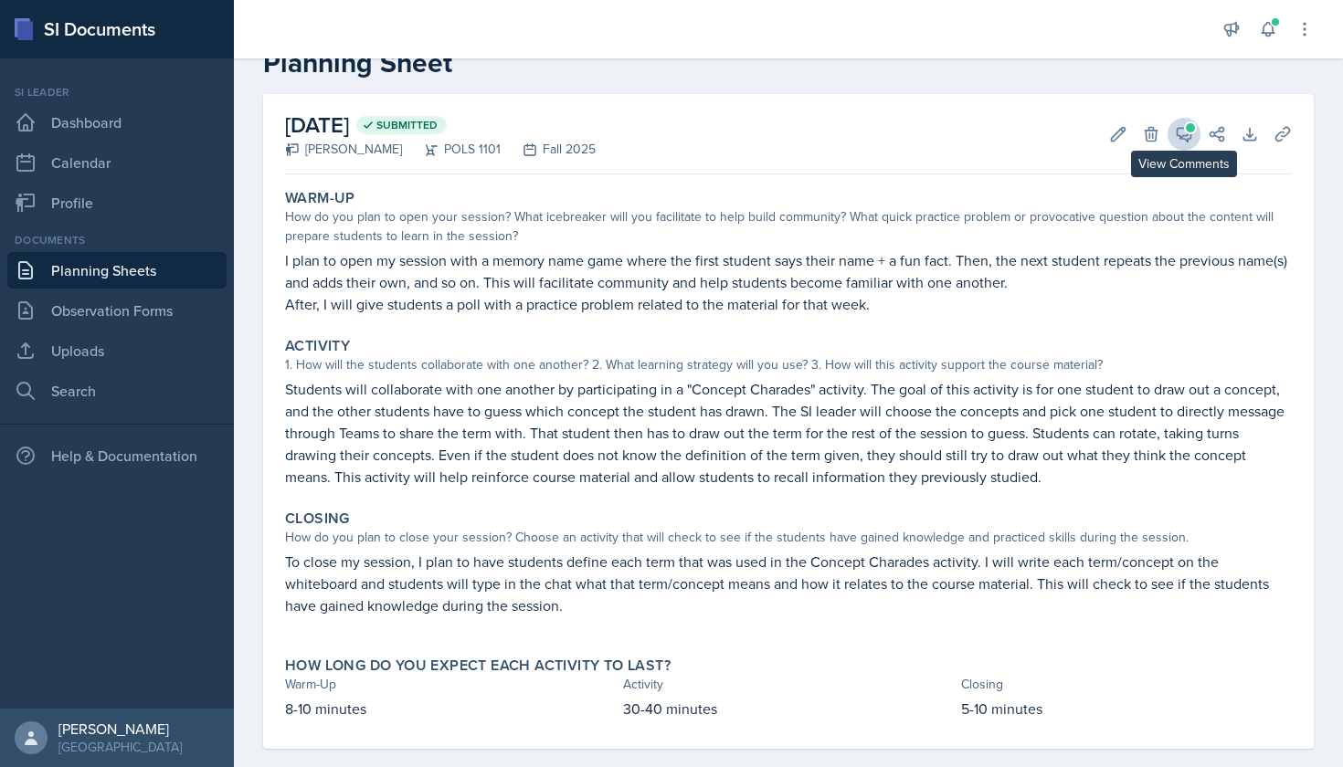
click at [1195, 128] on button "View Comments" at bounding box center [1183, 134] width 33 height 33
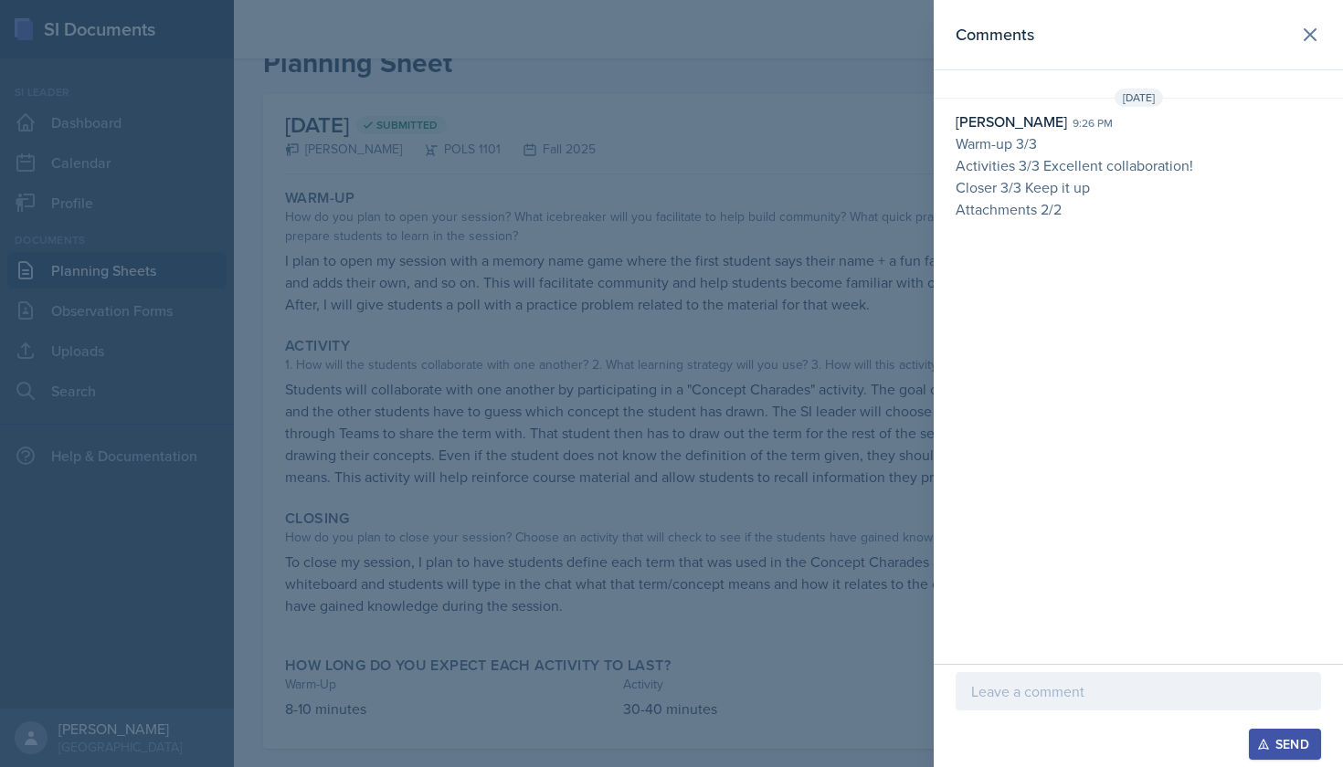
click at [1039, 702] on div at bounding box center [1137, 691] width 365 height 38
click at [1280, 745] on div "Send" at bounding box center [1284, 744] width 48 height 15
click at [1310, 40] on icon at bounding box center [1310, 35] width 22 height 22
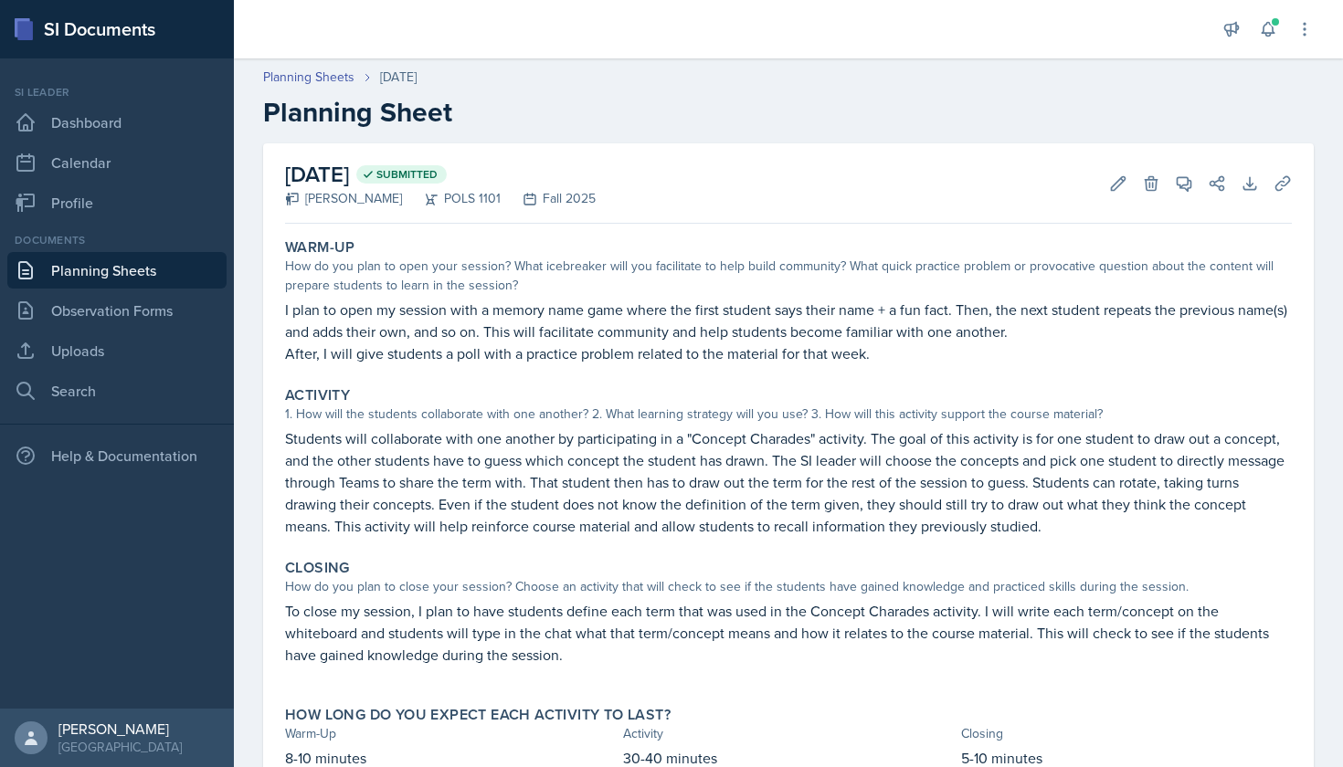
scroll to position [0, 0]
click at [153, 276] on link "Planning Sheets" at bounding box center [116, 270] width 219 height 37
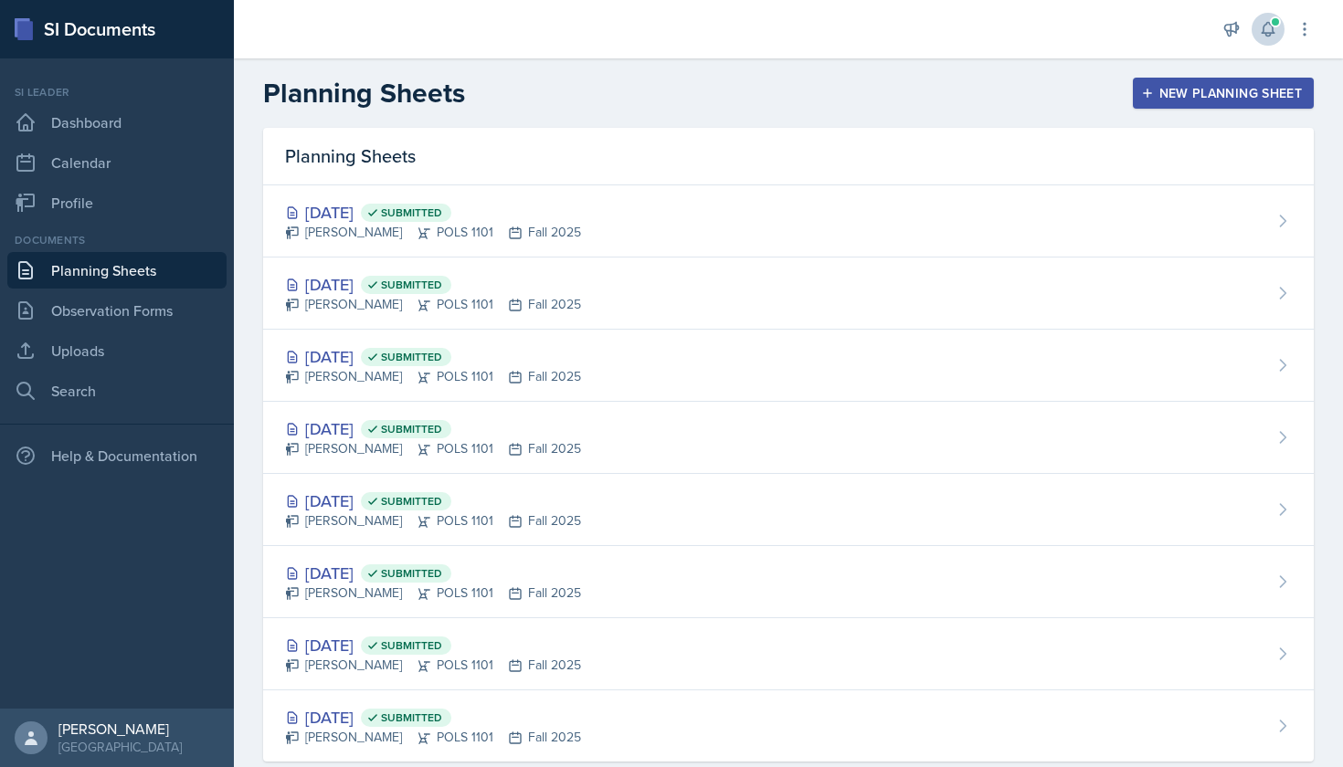
click at [1267, 37] on icon at bounding box center [1267, 29] width 18 height 18
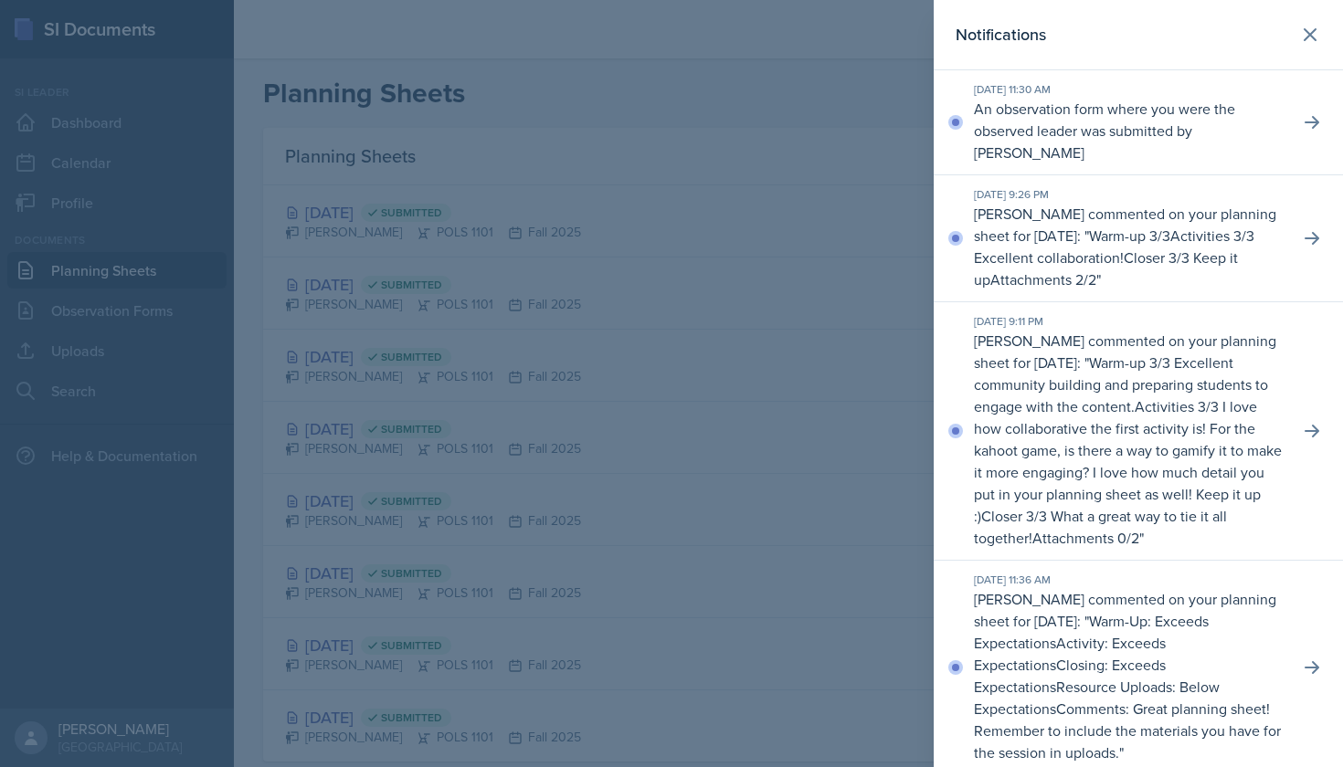
click at [1189, 130] on p "An observation form where you were the observed leader was submitted by [PERSON…" at bounding box center [1129, 131] width 311 height 66
click at [1311, 117] on icon at bounding box center [1311, 122] width 18 height 18
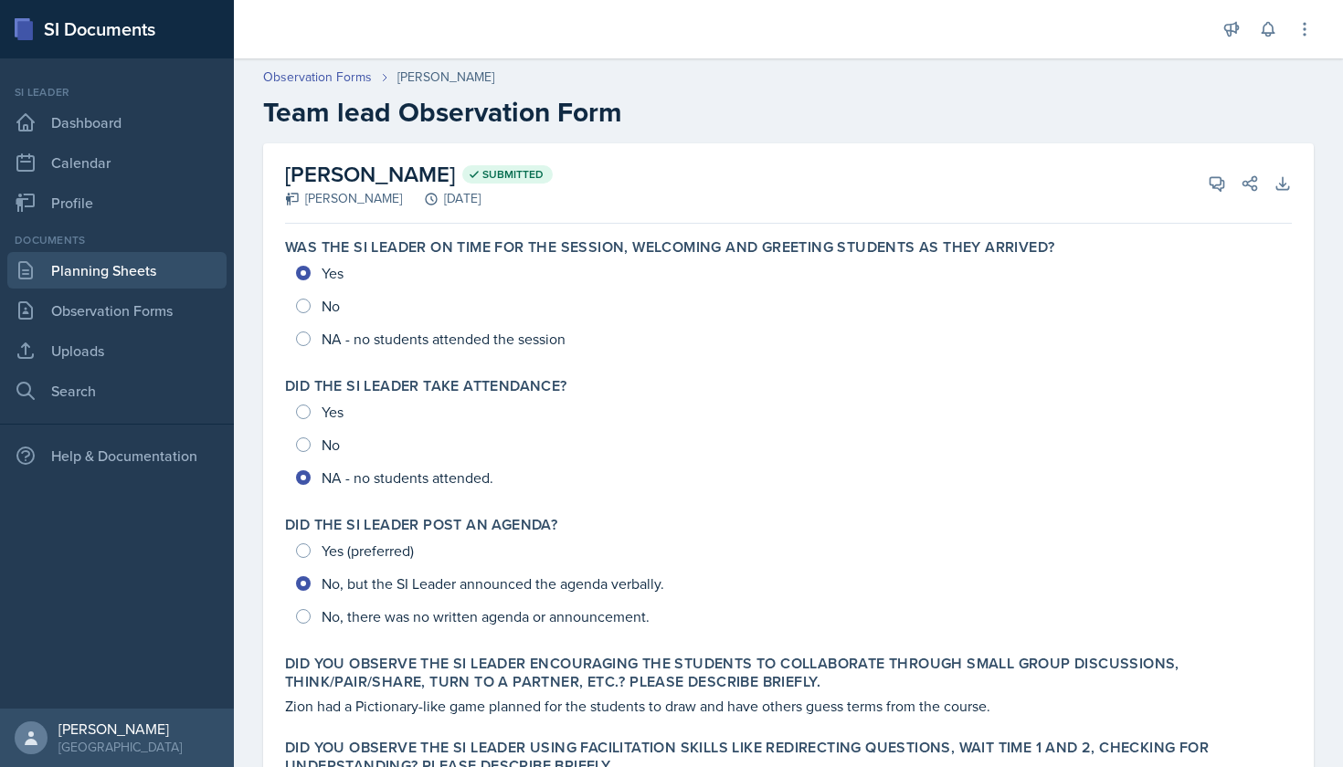
click at [142, 272] on link "Planning Sheets" at bounding box center [116, 270] width 219 height 37
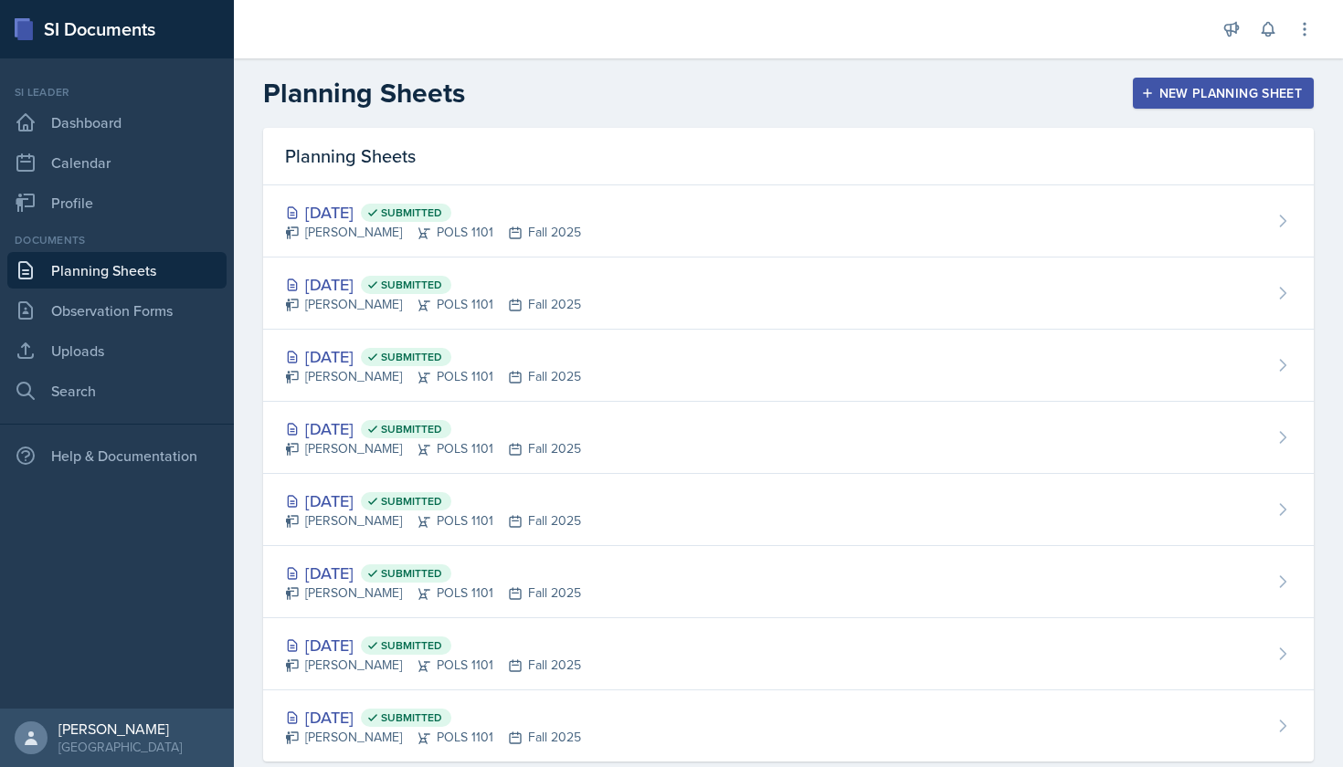
click at [1178, 93] on div "New Planning Sheet" at bounding box center [1222, 93] width 157 height 15
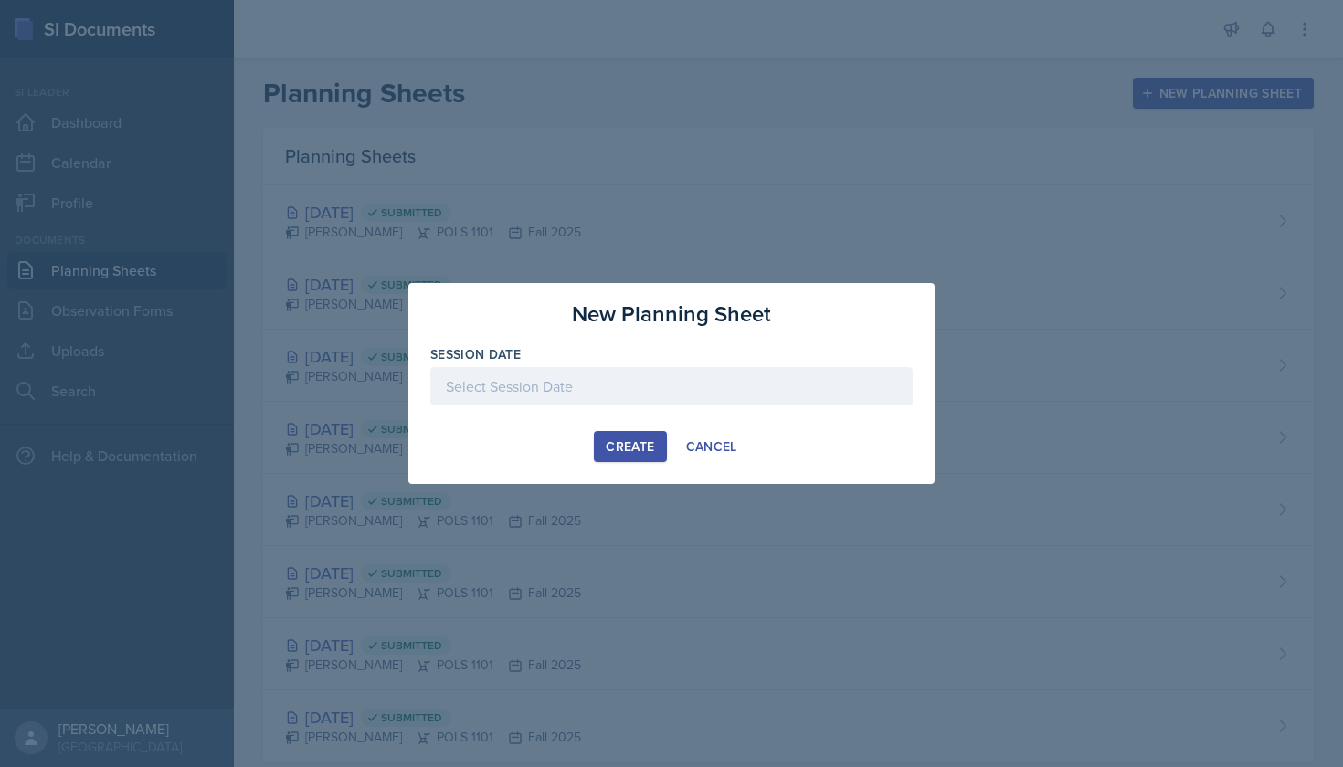
click at [639, 452] on div "Create" at bounding box center [629, 446] width 48 height 15
click at [616, 395] on div at bounding box center [671, 386] width 482 height 38
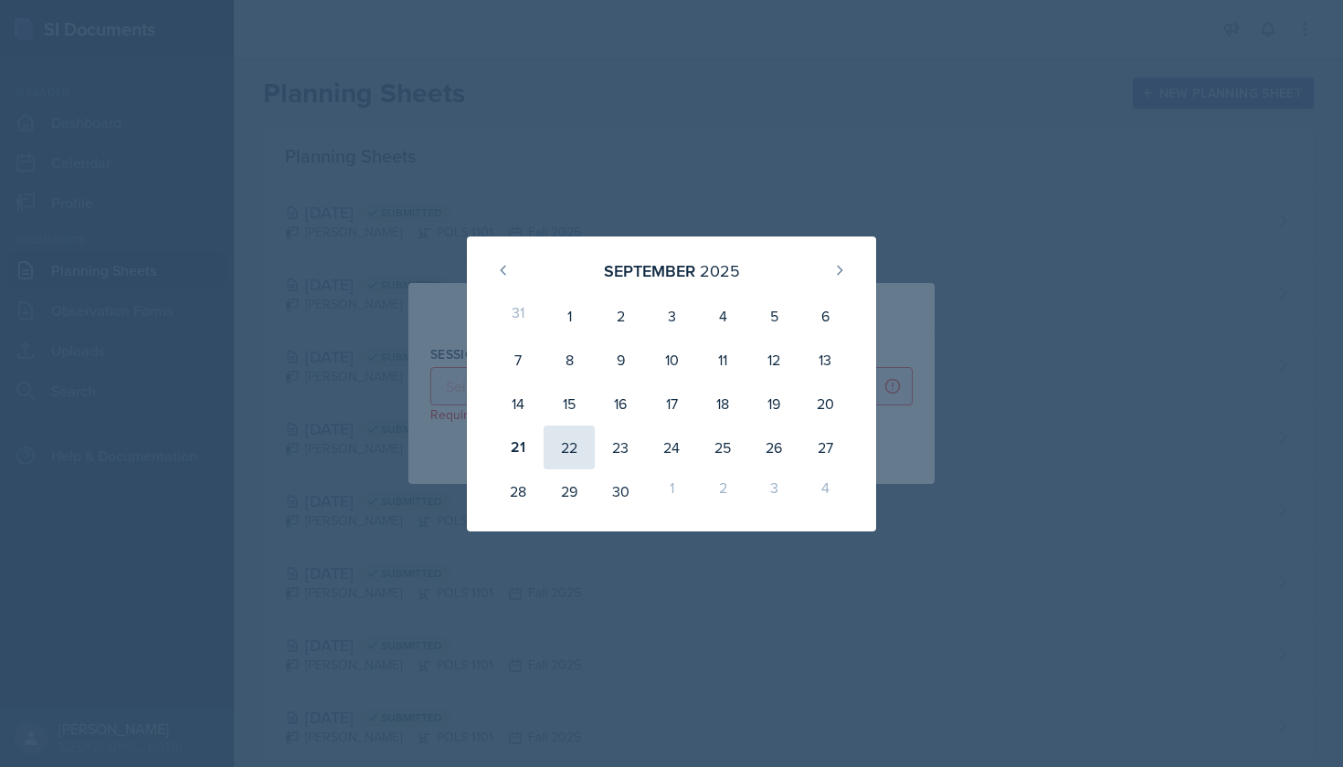
click at [564, 451] on div "22" at bounding box center [568, 448] width 51 height 44
type input "[DATE]"
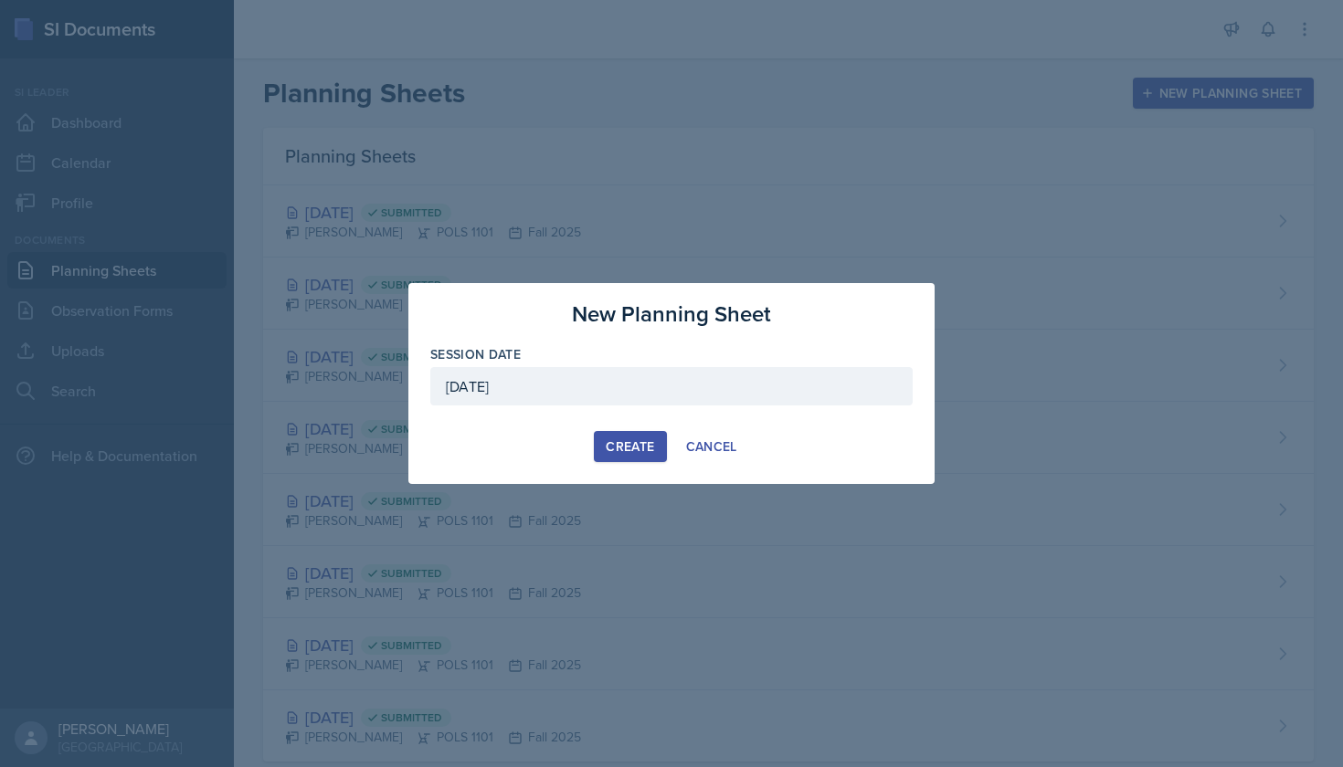
click at [628, 442] on div "Create" at bounding box center [629, 446] width 48 height 15
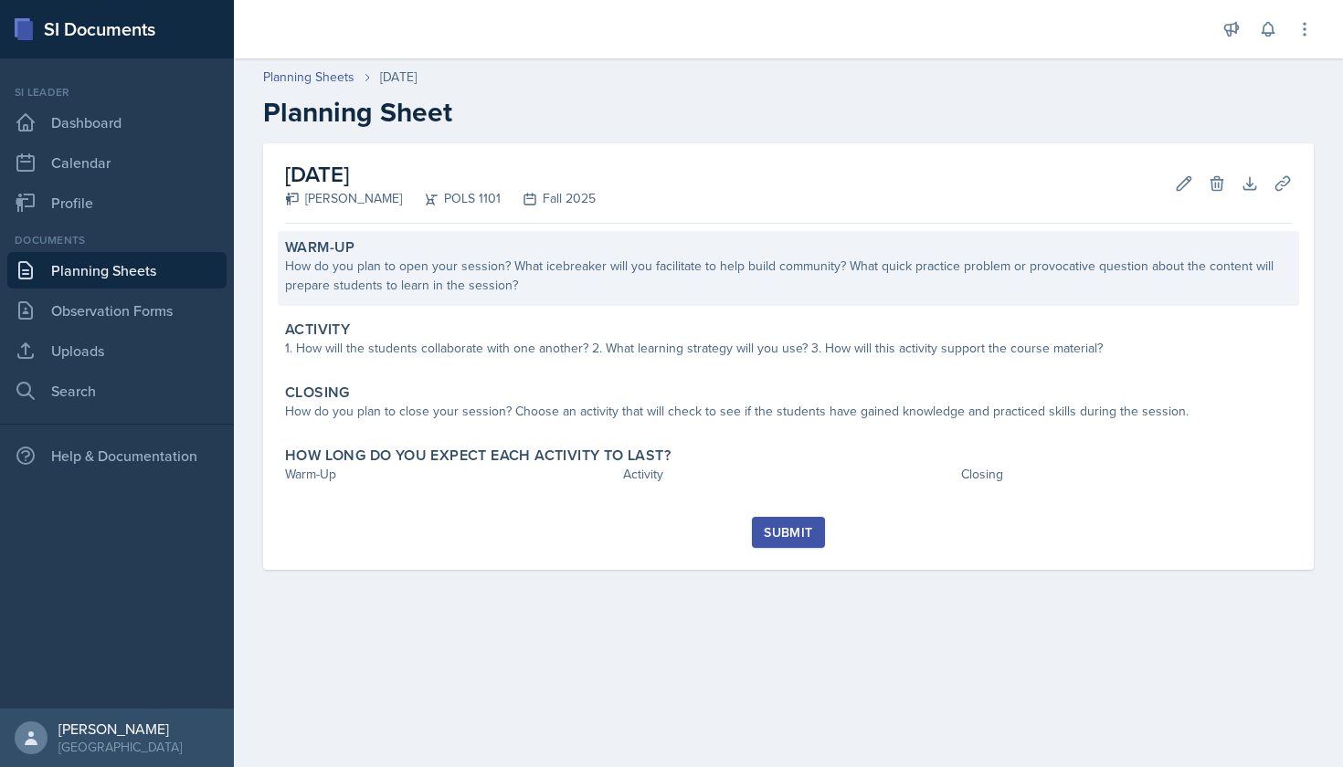
click at [549, 268] on div "How do you plan to open your session? What icebreaker will you facilitate to he…" at bounding box center [788, 276] width 1006 height 38
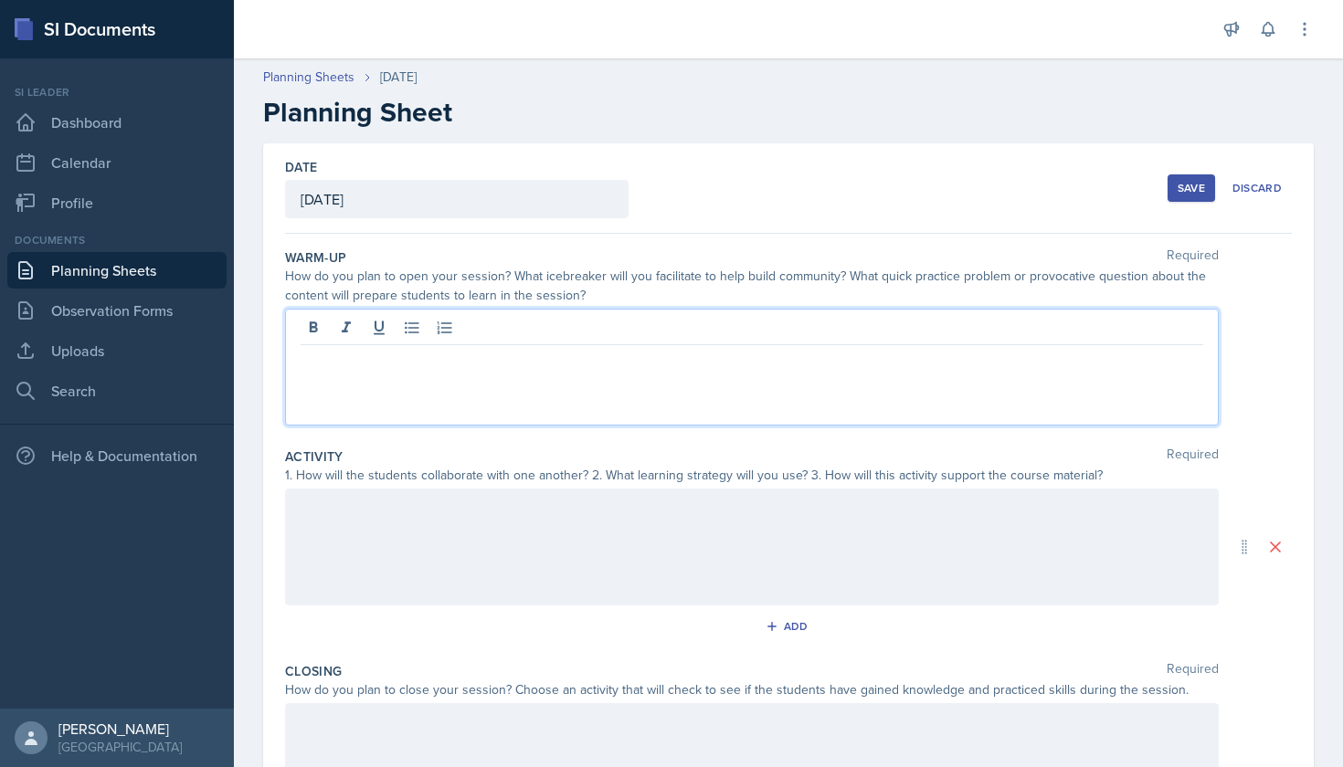
click at [552, 332] on div at bounding box center [751, 367] width 933 height 117
